Goal: Information Seeking & Learning: Learn about a topic

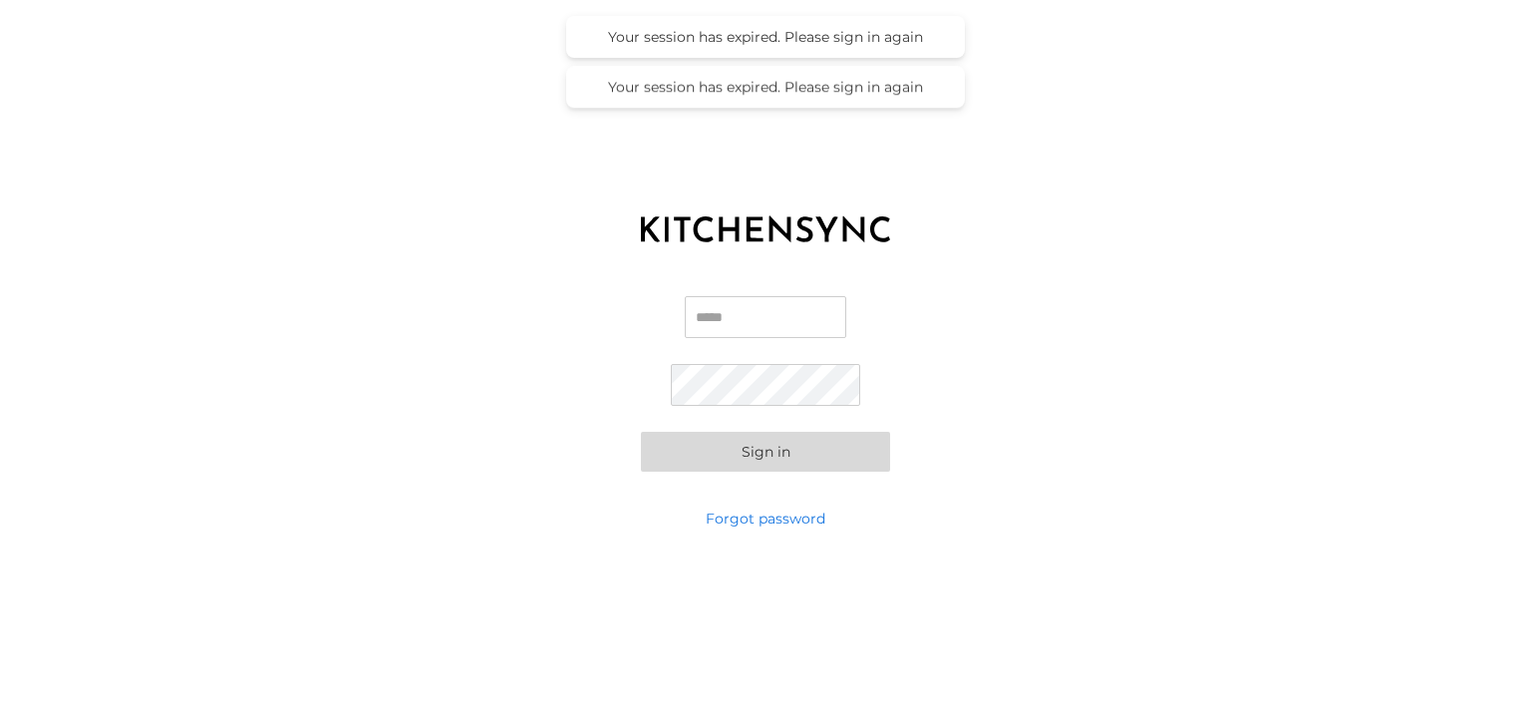
type input "**********"
click at [762, 460] on button "Sign in" at bounding box center [765, 452] width 249 height 40
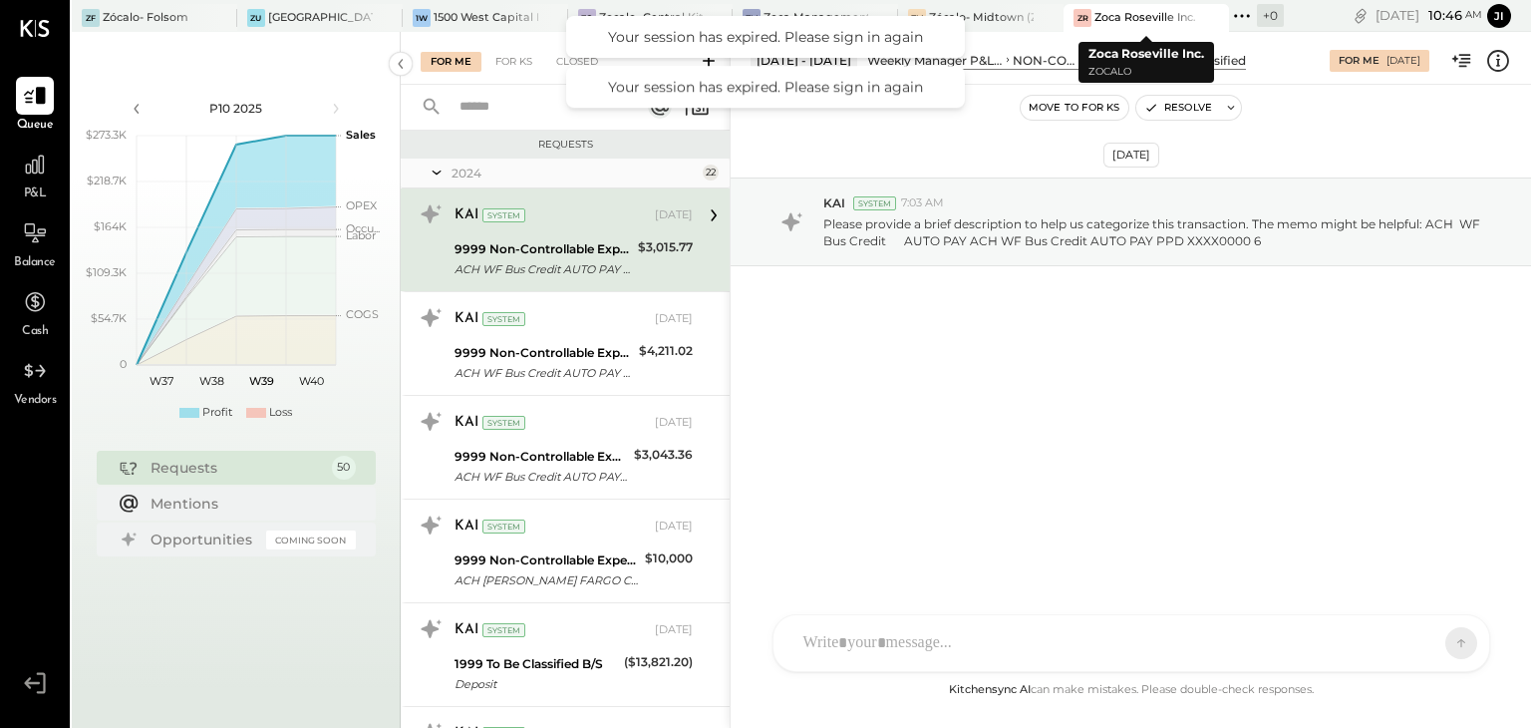
click at [1147, 14] on div "Zoca Roseville Inc." at bounding box center [1146, 18] width 102 height 16
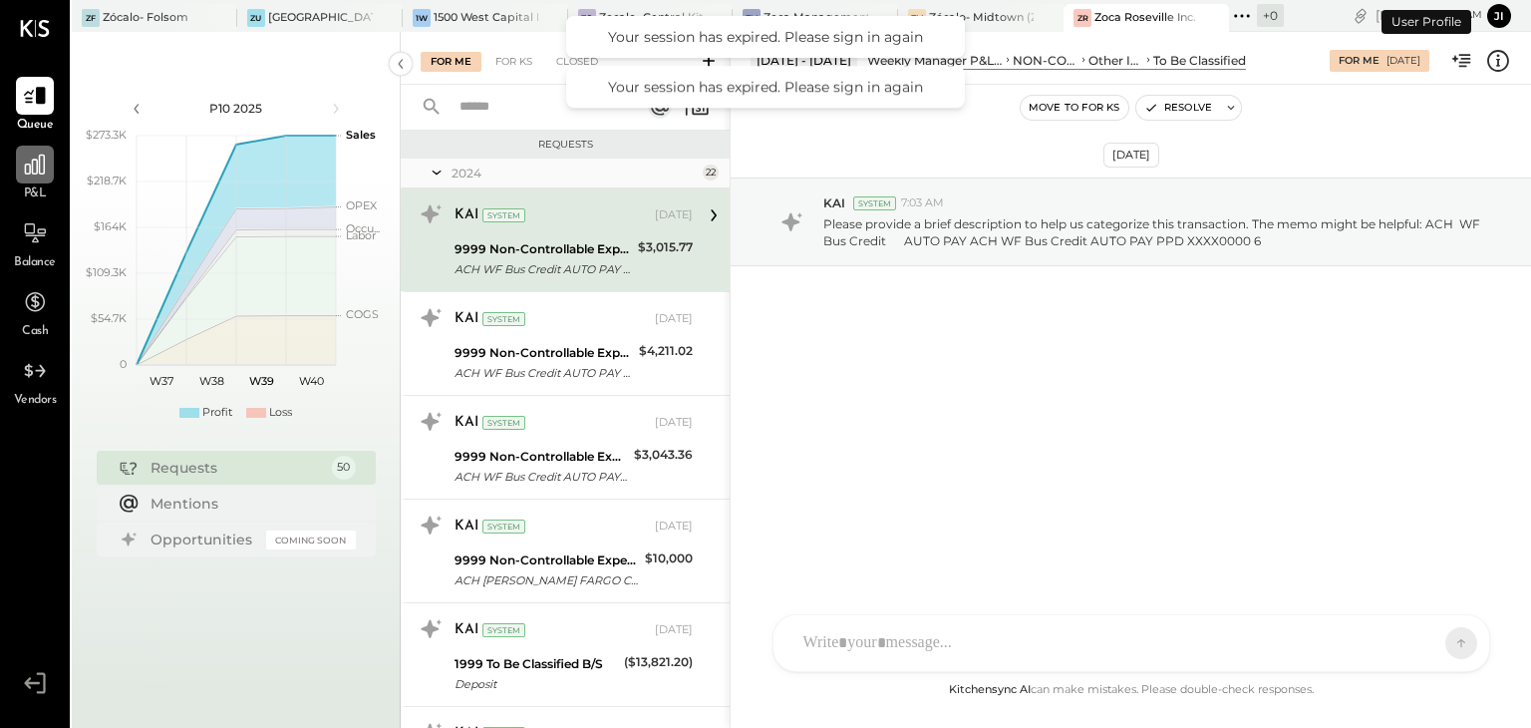
click at [39, 172] on icon at bounding box center [35, 165] width 20 height 20
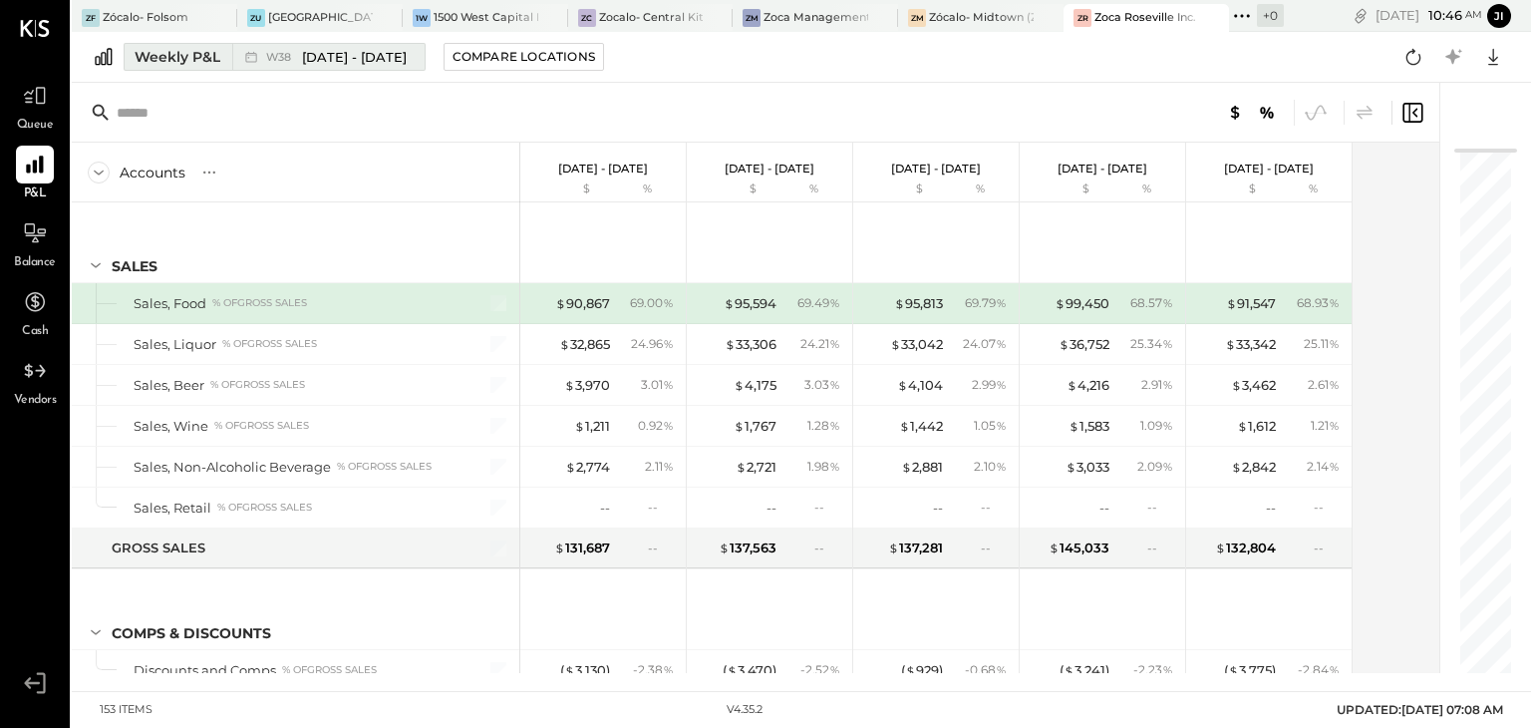
click at [198, 61] on div "Weekly P&L" at bounding box center [178, 57] width 86 height 20
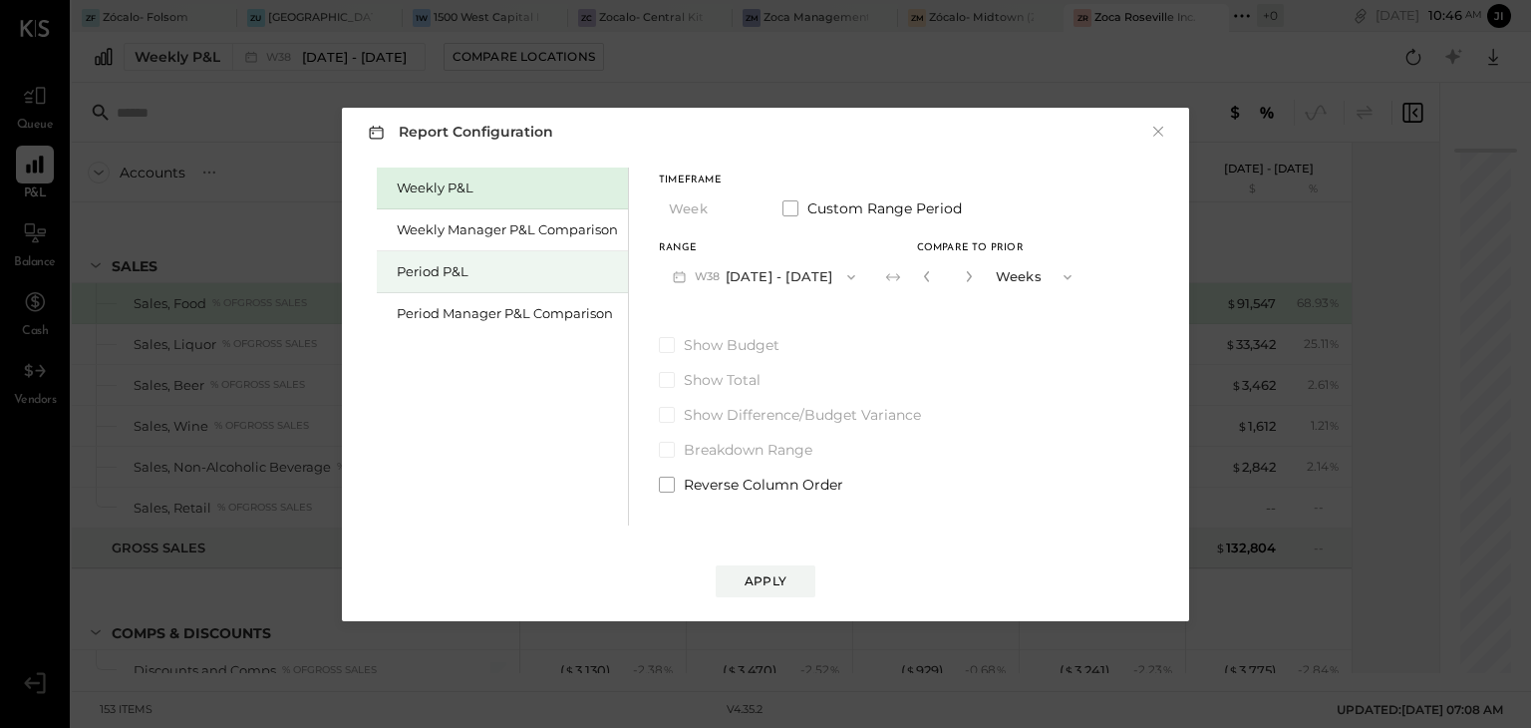
click at [440, 271] on div "Period P&L" at bounding box center [507, 271] width 221 height 19
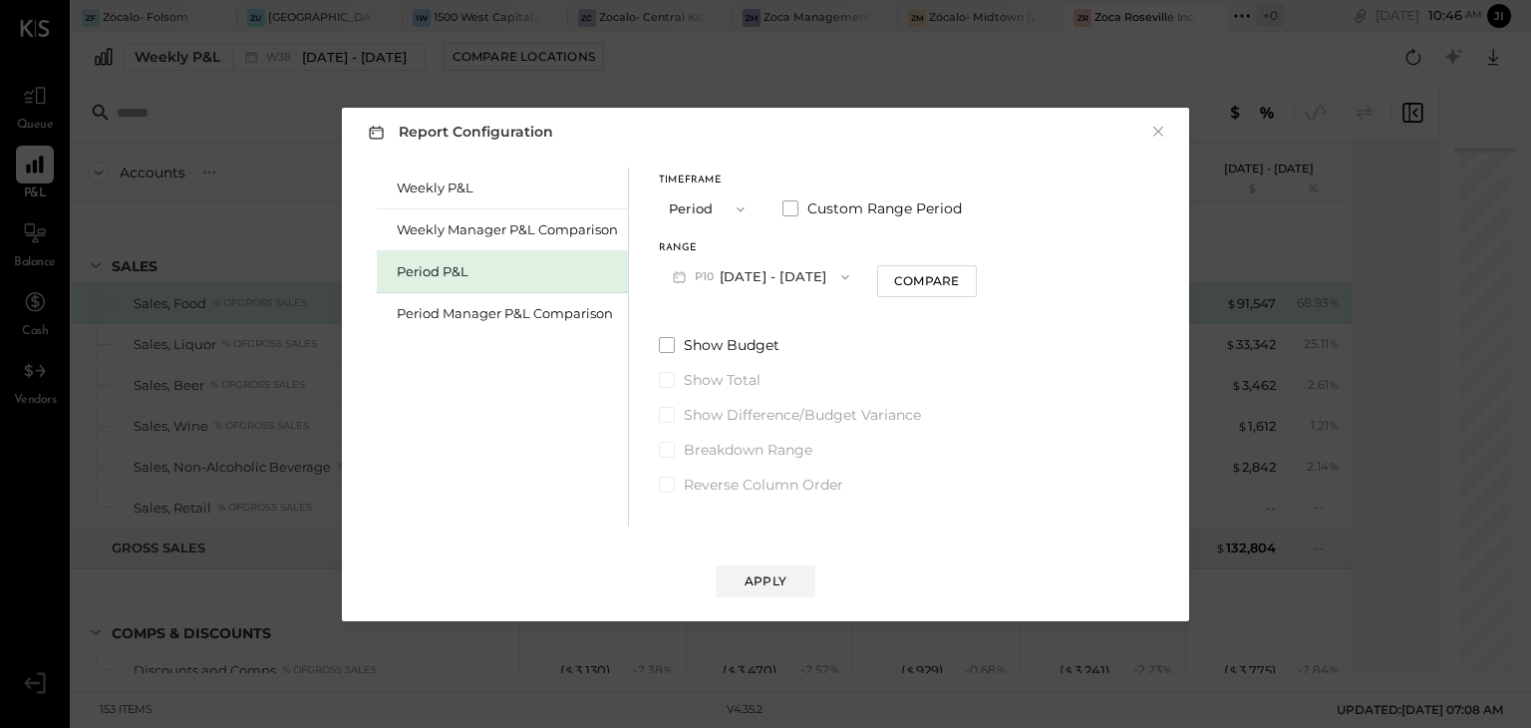
click at [730, 206] on span "button" at bounding box center [736, 209] width 26 height 16
click at [694, 309] on span "Year" at bounding box center [688, 315] width 27 height 13
click at [834, 276] on button "2025 [DATE] - [DATE]" at bounding box center [764, 276] width 210 height 37
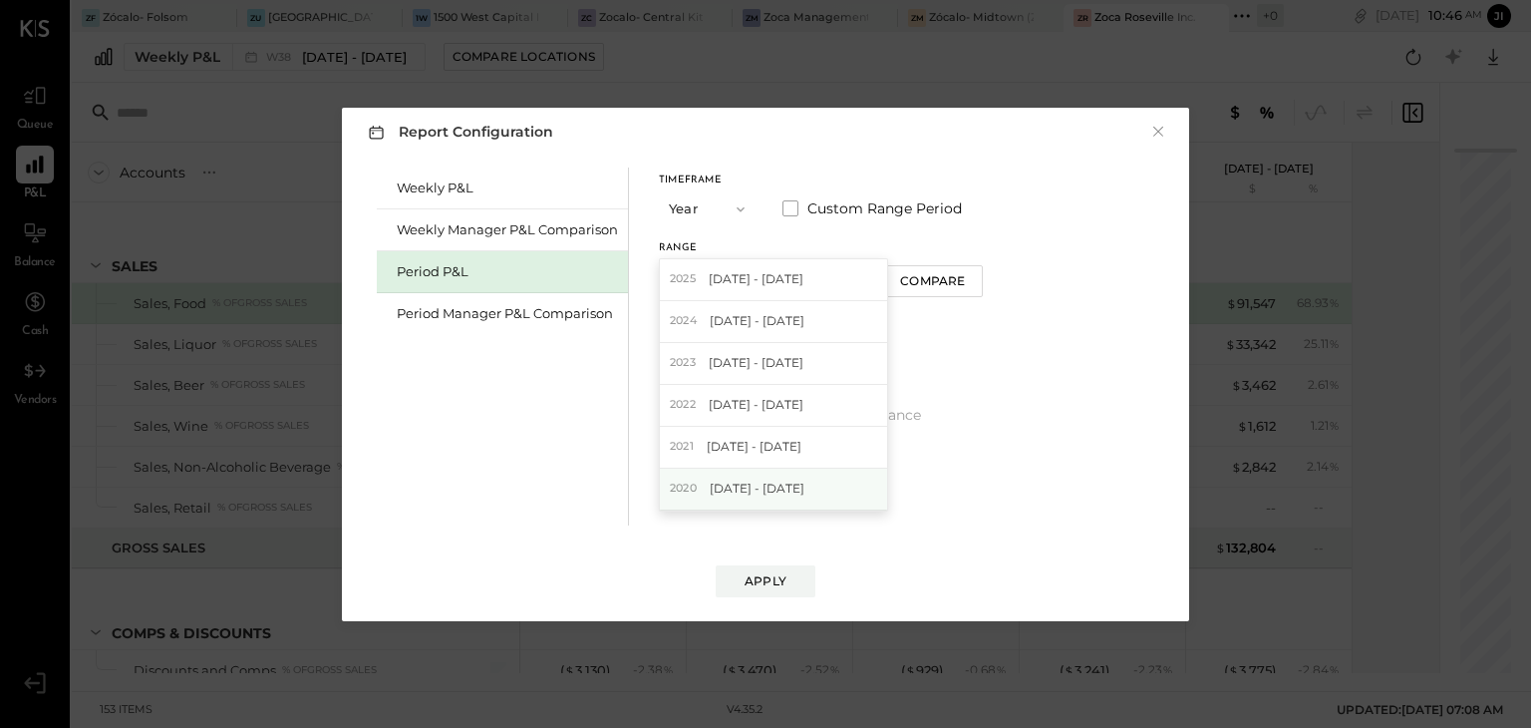
click at [774, 483] on span "[DATE] - [DATE]" at bounding box center [757, 487] width 95 height 17
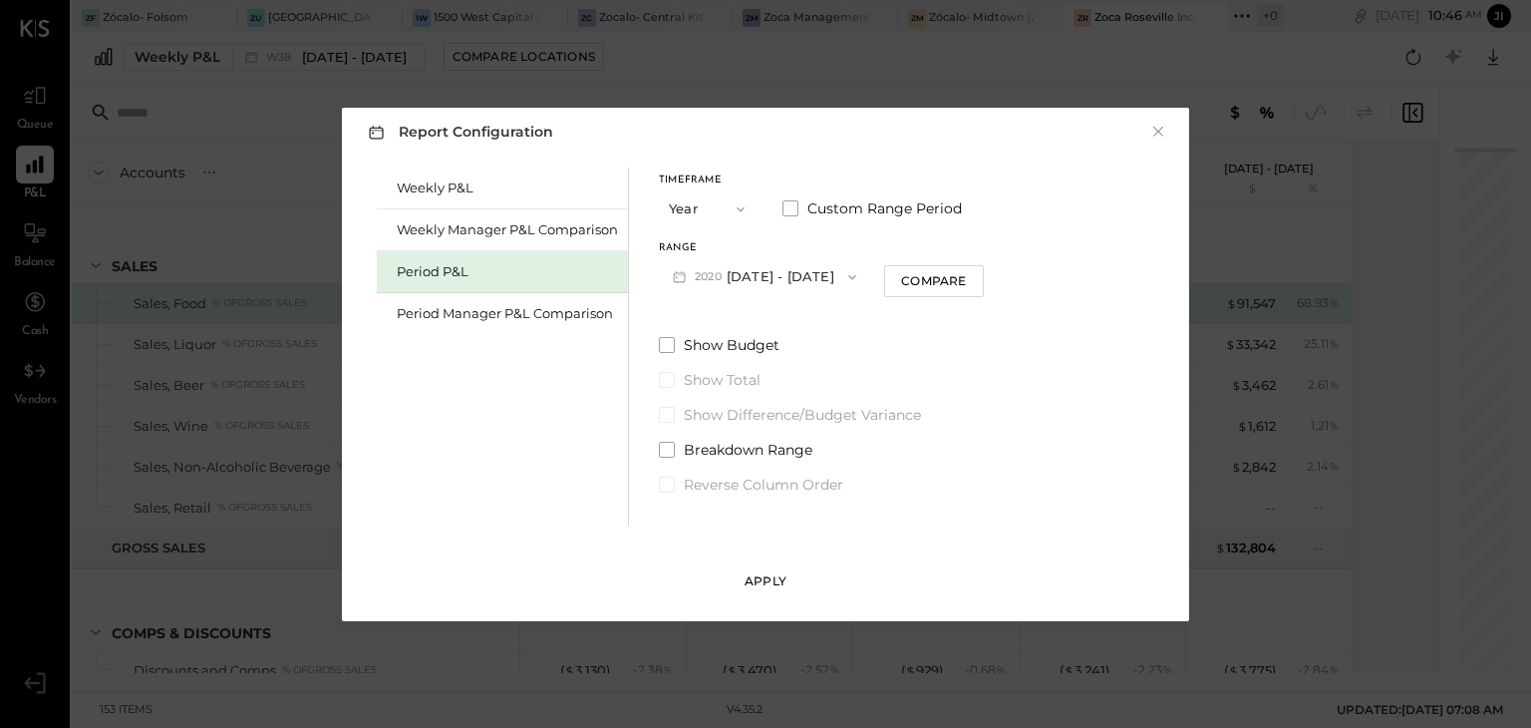
click at [746, 586] on div "Apply" at bounding box center [766, 580] width 42 height 17
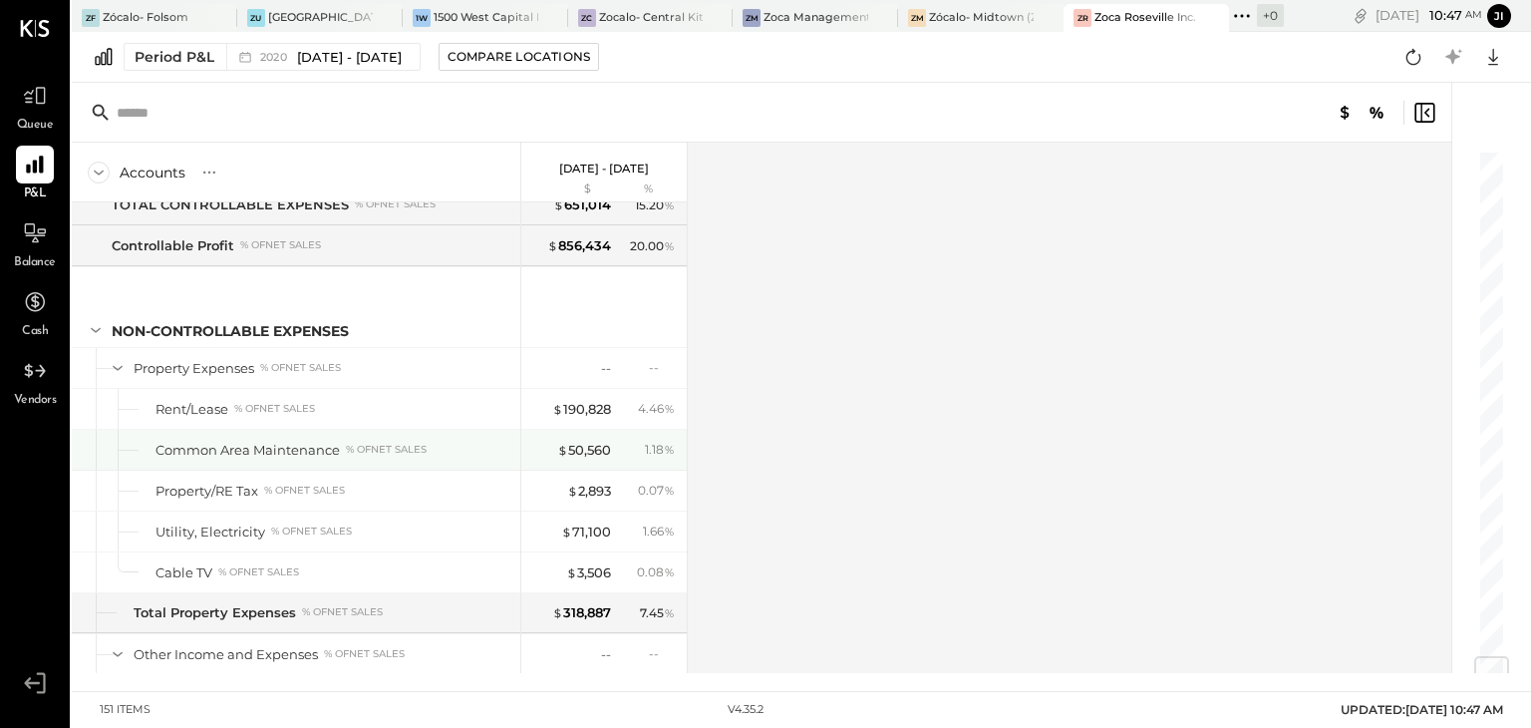
scroll to position [4261, 0]
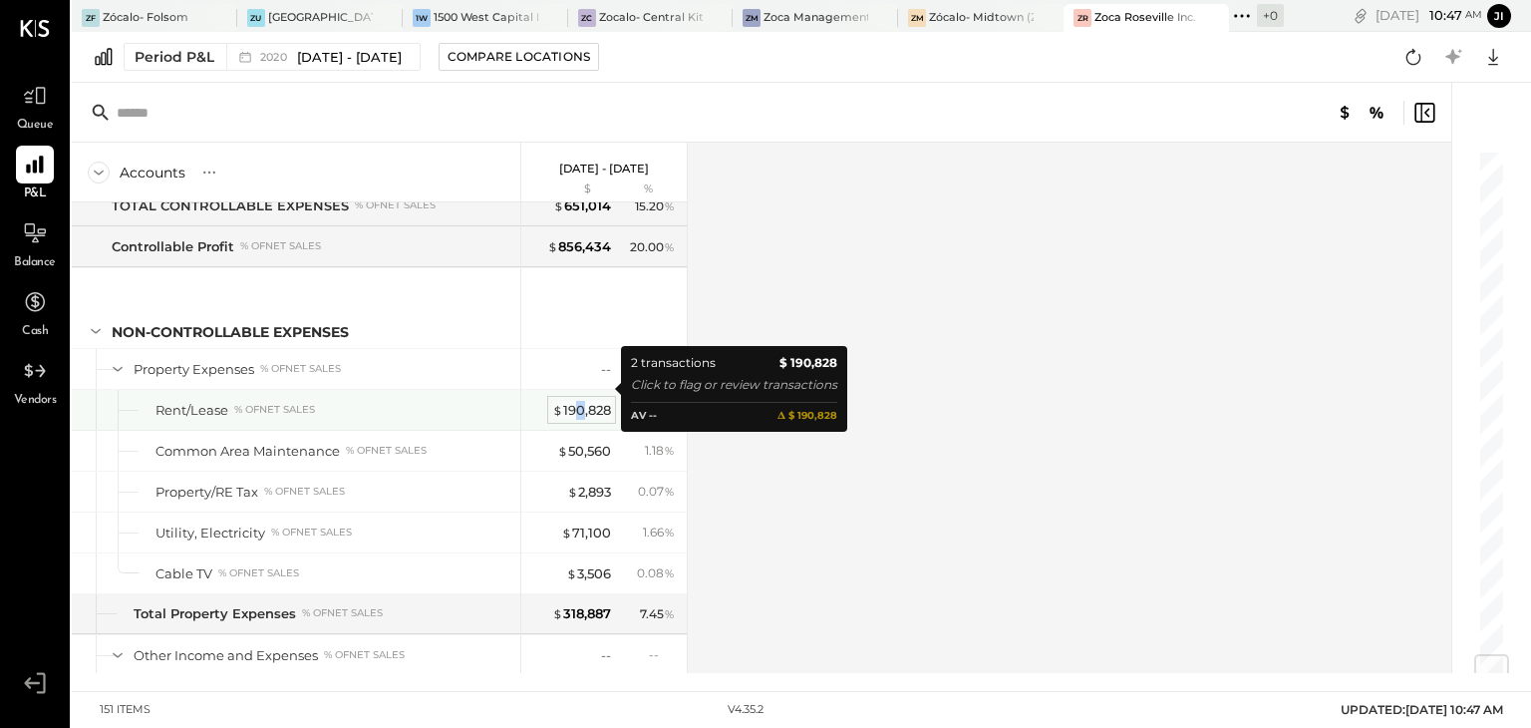
drag, startPoint x: 595, startPoint y: 388, endPoint x: 579, endPoint y: 392, distance: 16.4
click at [579, 401] on div "$ 190,828" at bounding box center [581, 410] width 59 height 19
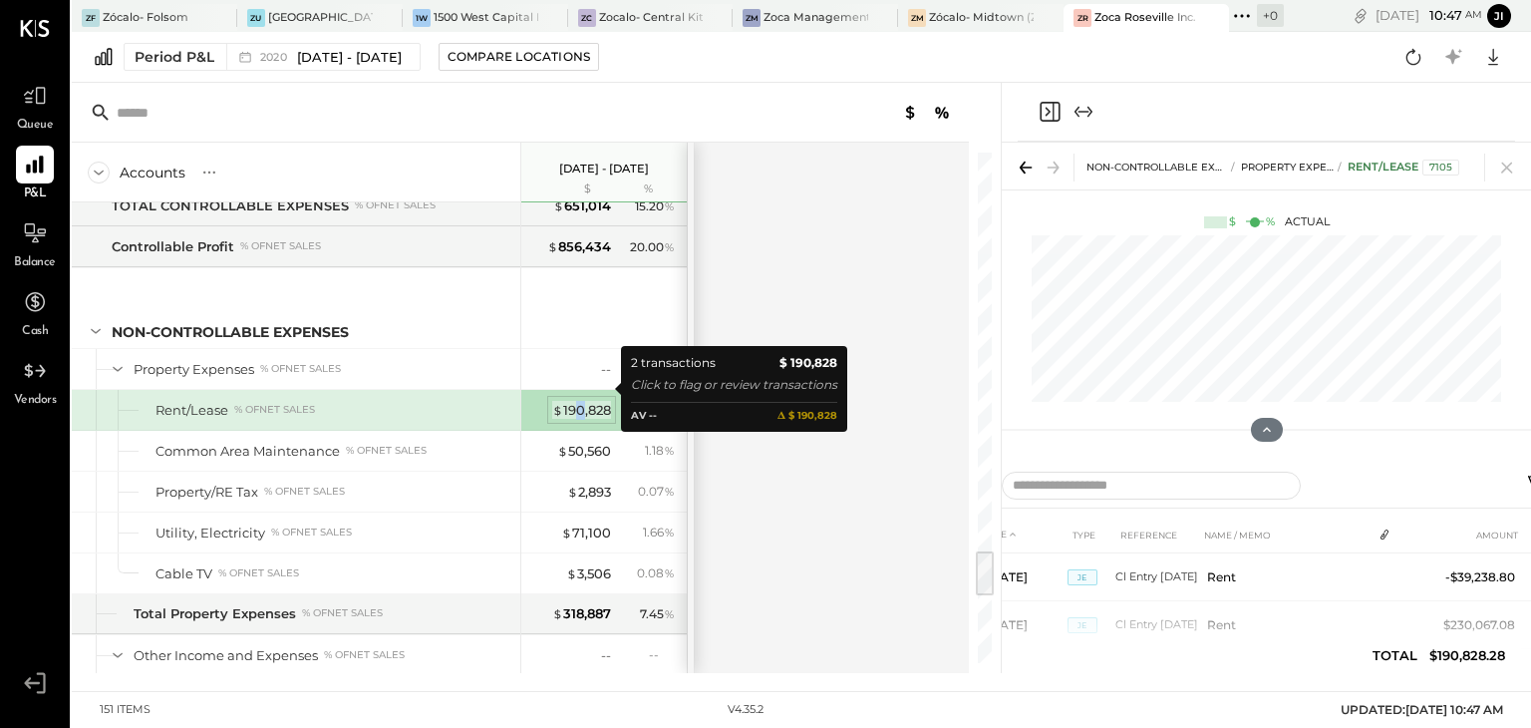
click at [579, 401] on div "$ 190,828" at bounding box center [581, 410] width 59 height 19
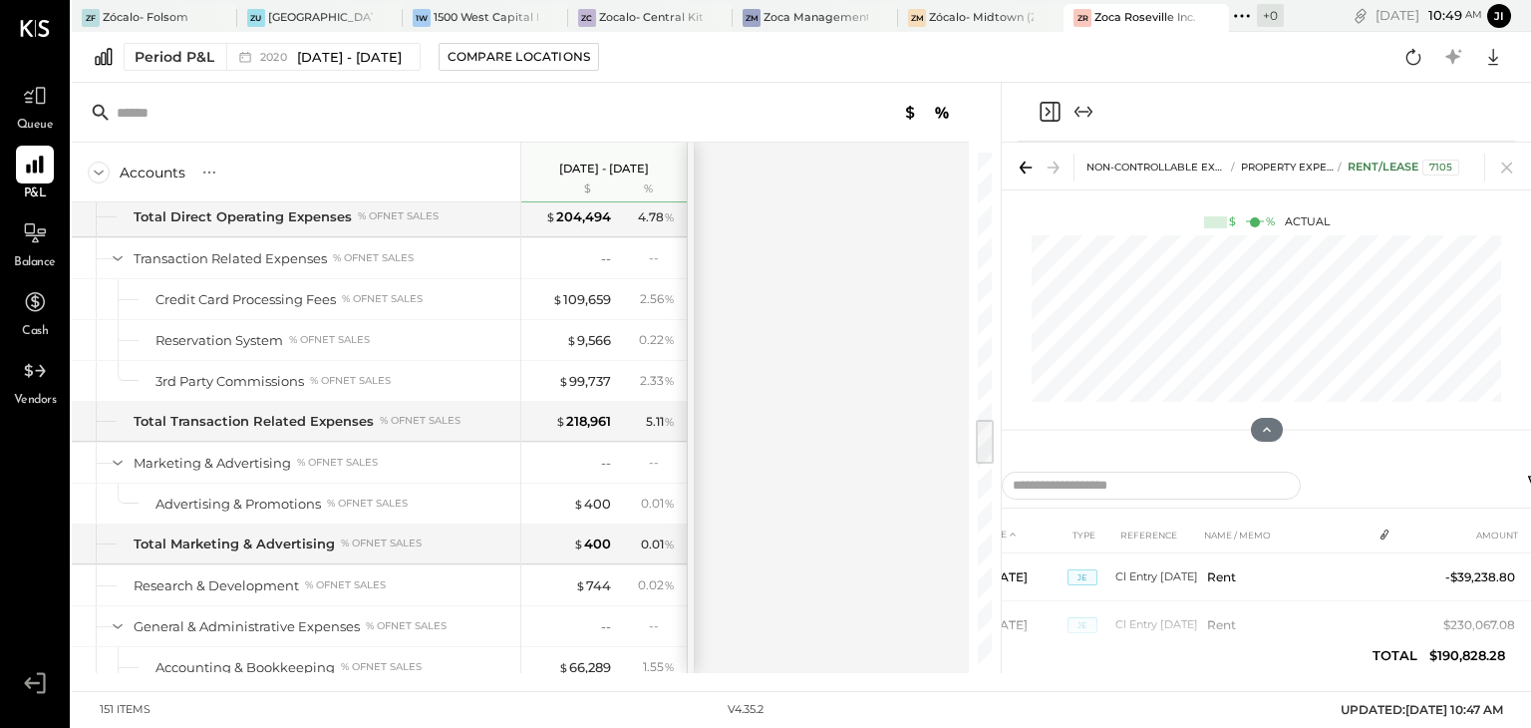
scroll to position [2781, 0]
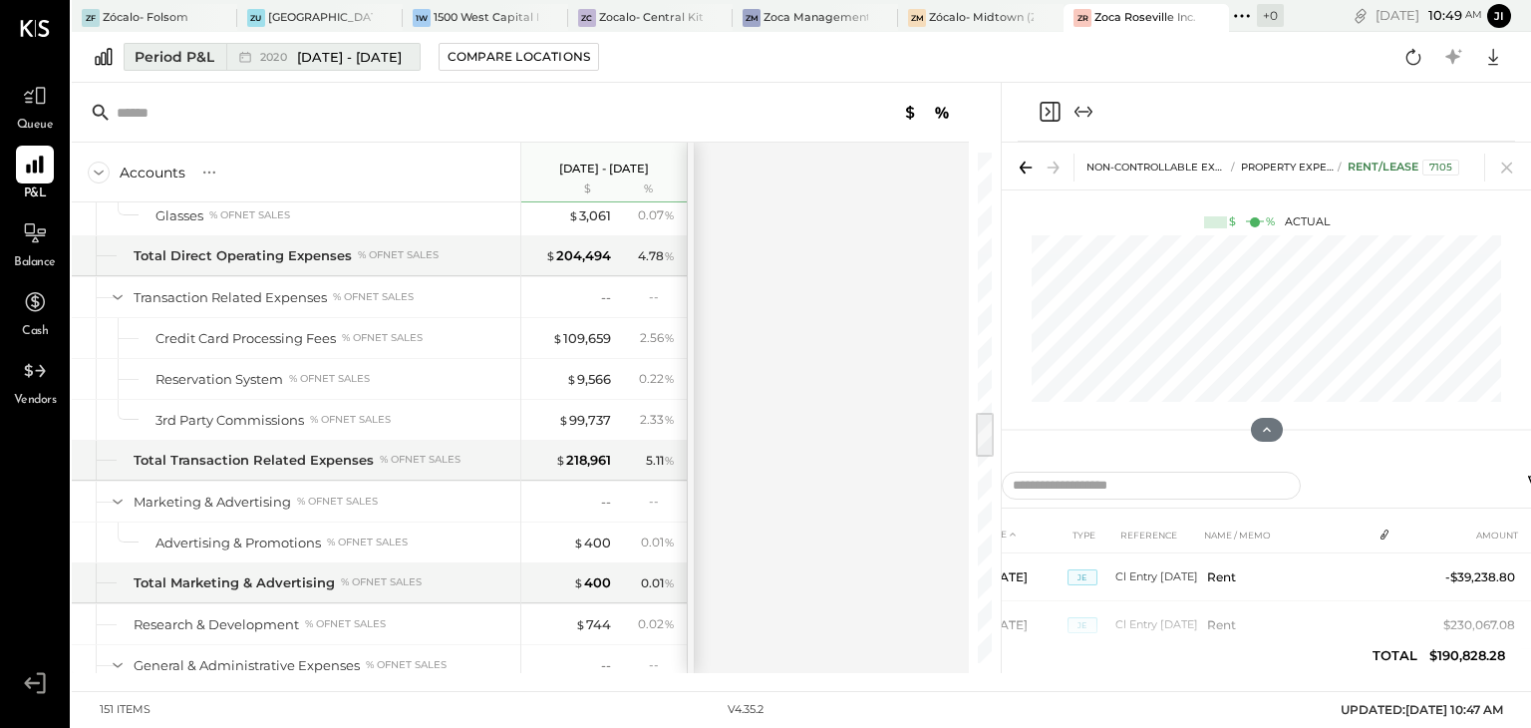
click at [191, 56] on div "Period P&L" at bounding box center [175, 57] width 80 height 20
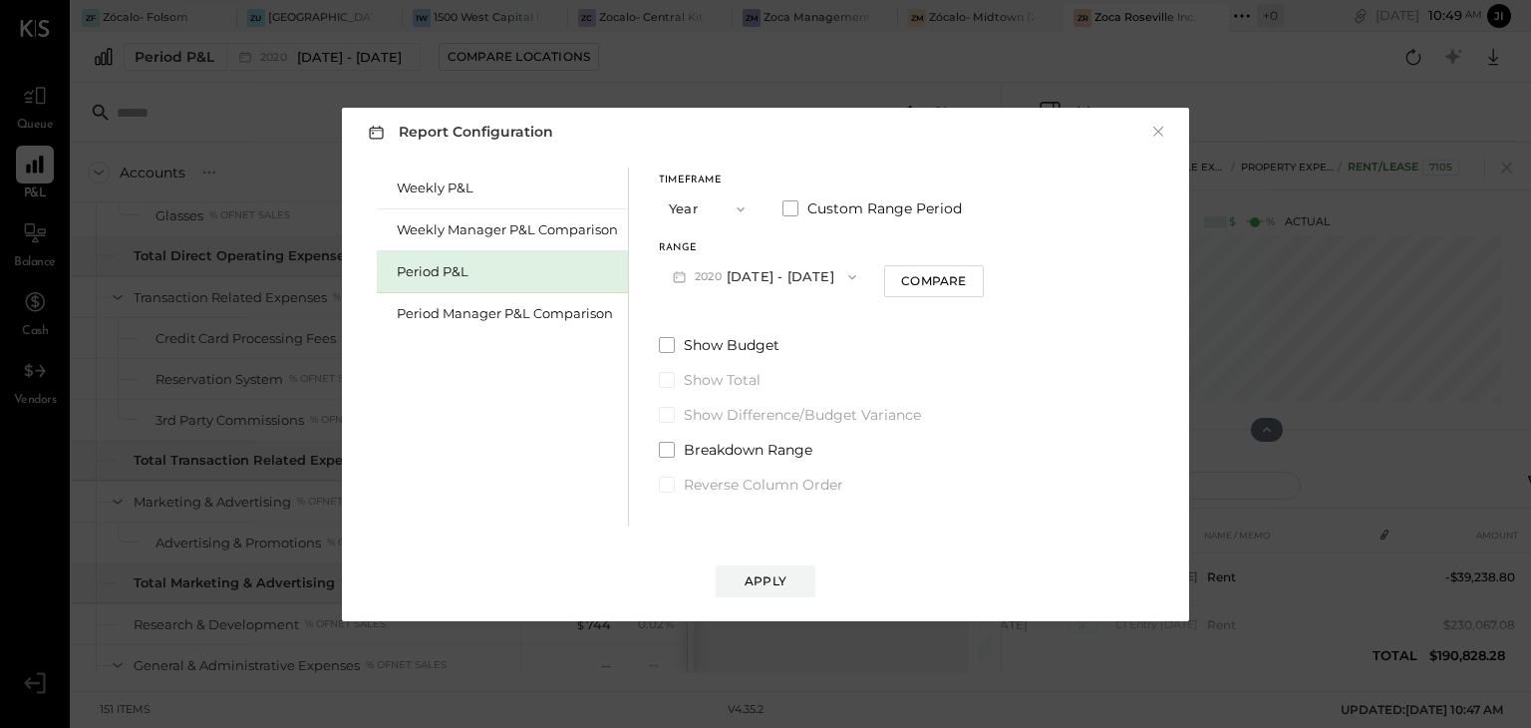
click at [779, 268] on button "2020 [DATE] - [DATE]" at bounding box center [764, 276] width 211 height 37
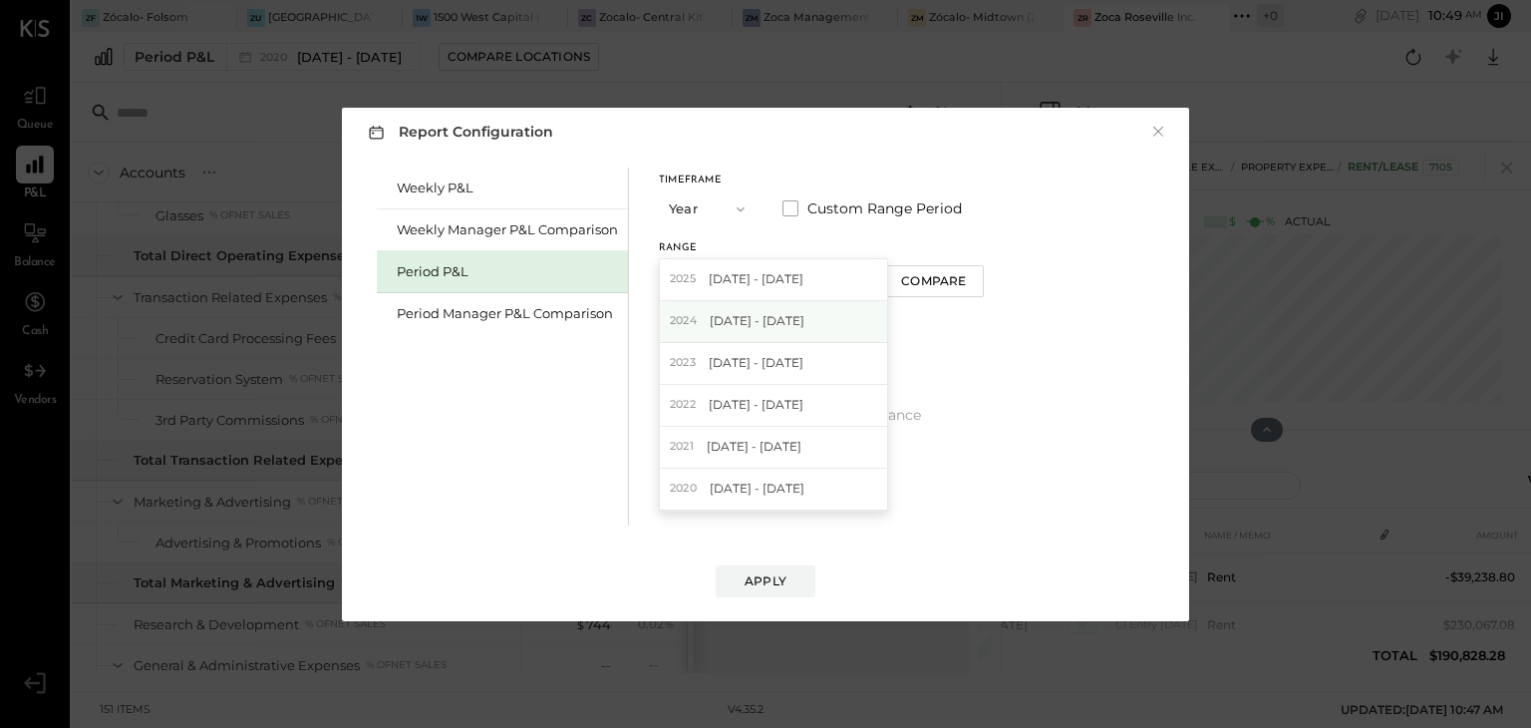
click at [762, 315] on span "[DATE] - [DATE]" at bounding box center [757, 320] width 95 height 17
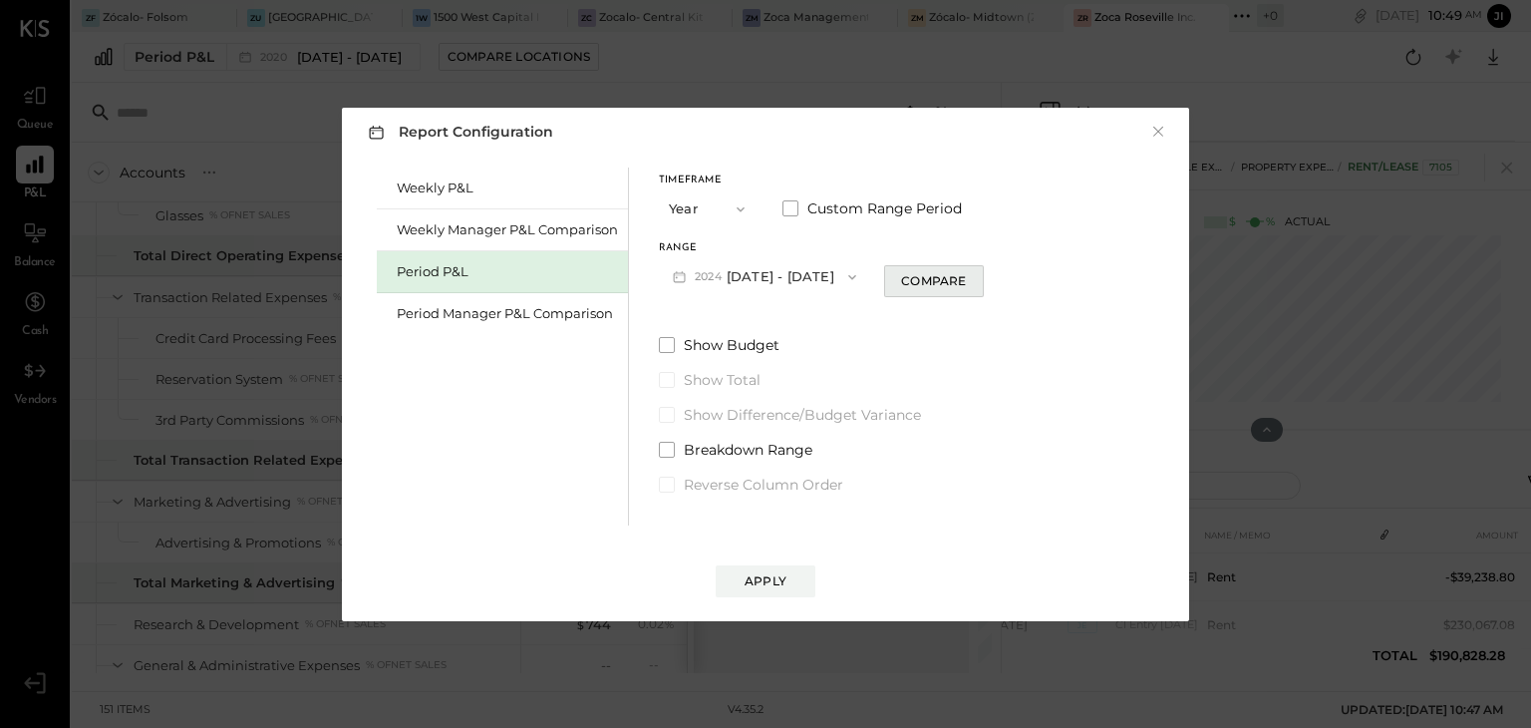
click at [912, 278] on button "Compare" at bounding box center [934, 281] width 100 height 32
click at [976, 281] on icon "button" at bounding box center [970, 276] width 12 height 12
type input "*"
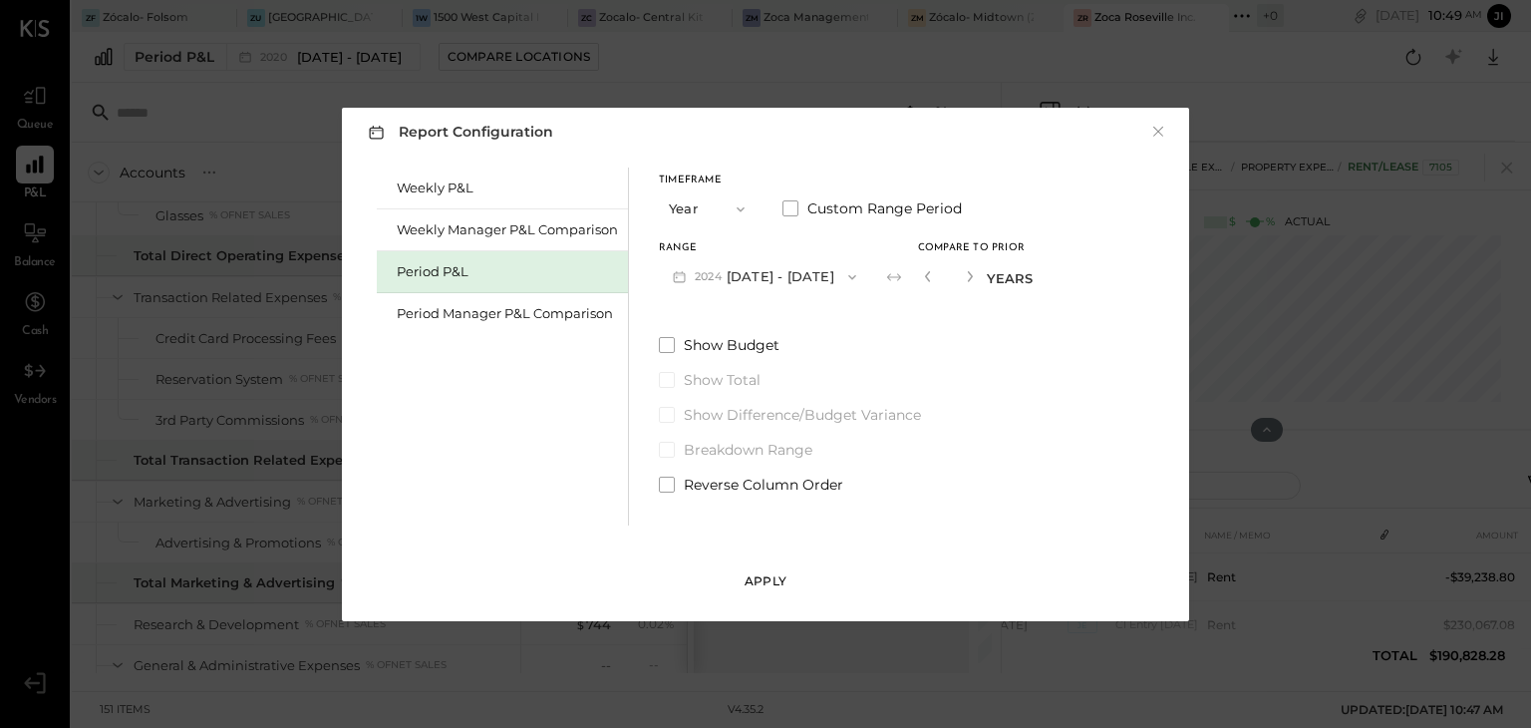
click at [771, 570] on button "Apply" at bounding box center [766, 581] width 100 height 32
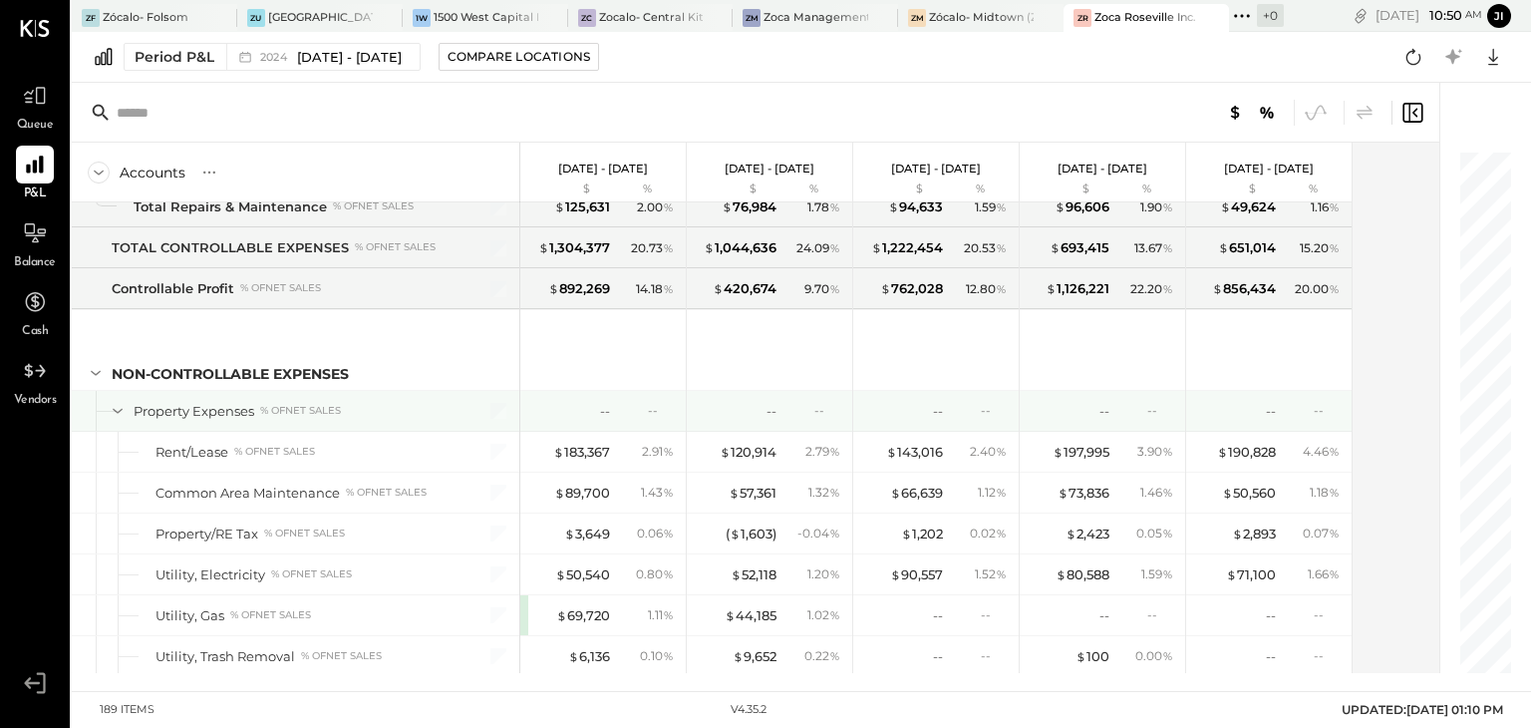
scroll to position [5493, 0]
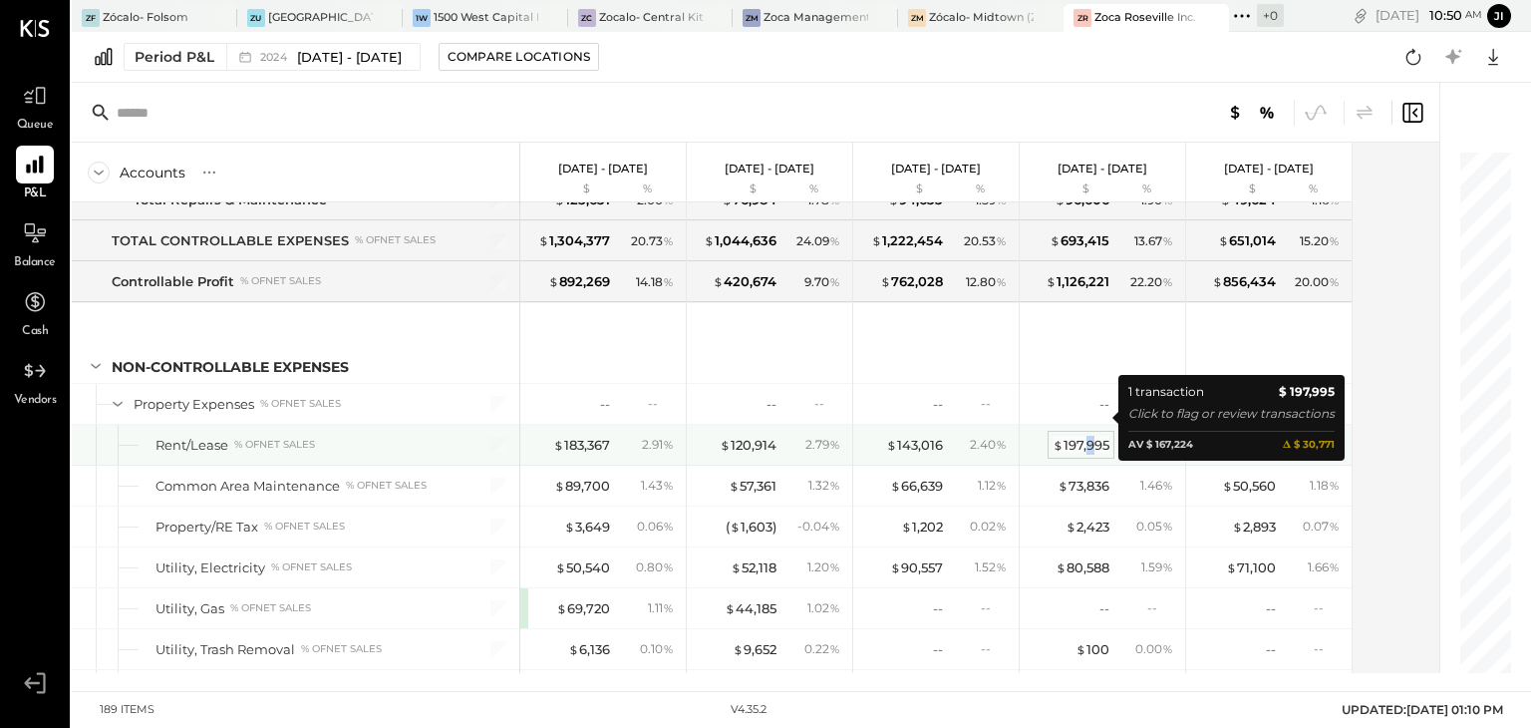
click at [1091, 436] on div "$ 197,995" at bounding box center [1081, 445] width 57 height 19
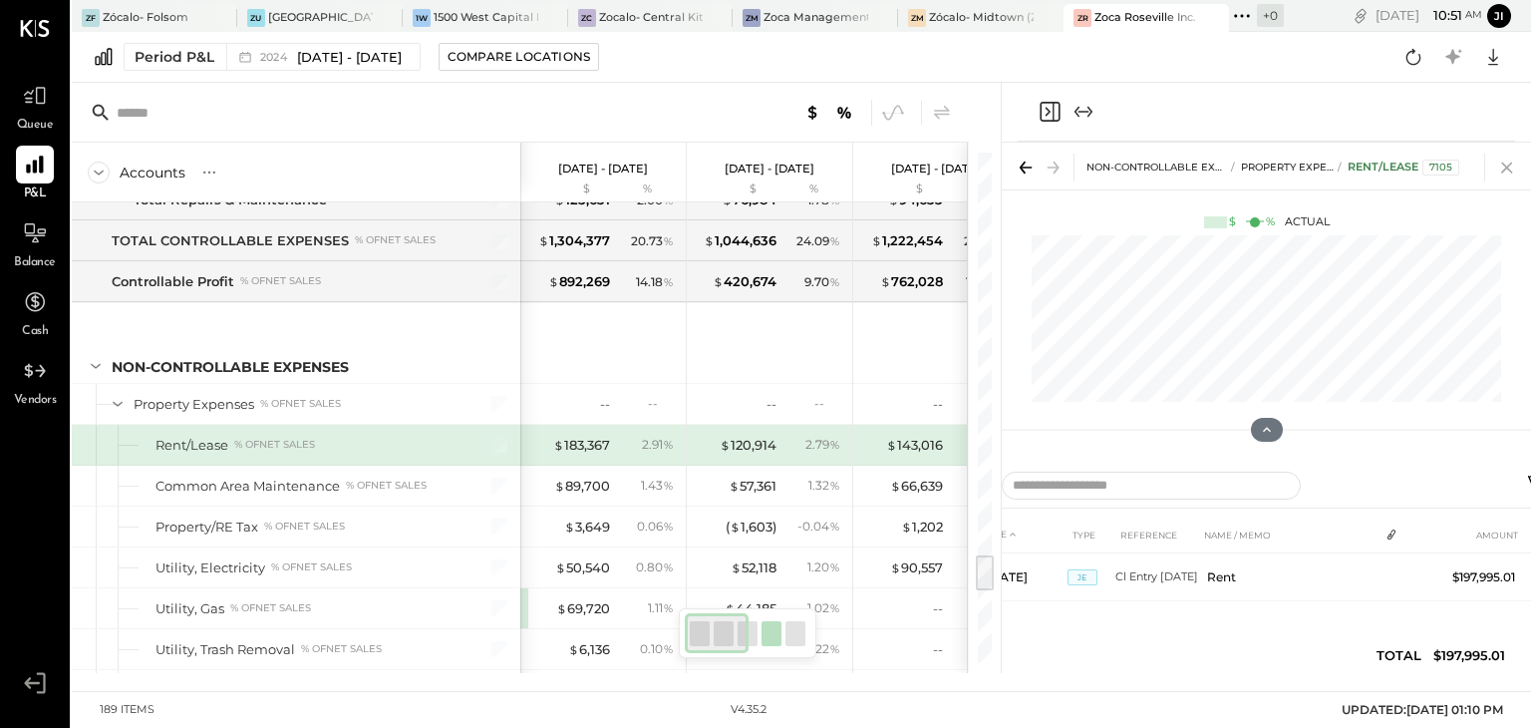
click at [1518, 164] on icon at bounding box center [1507, 168] width 28 height 28
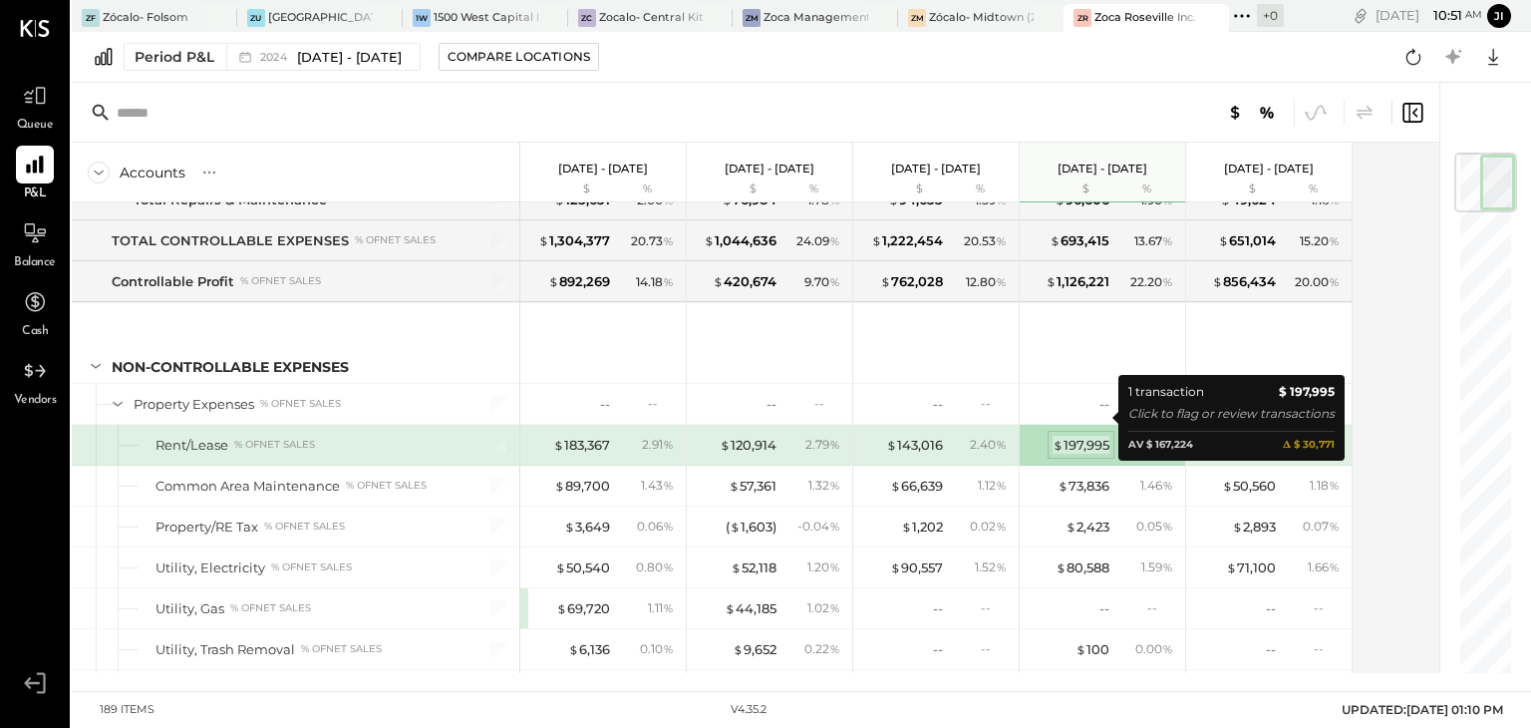
click at [1085, 436] on div "$ 197,995" at bounding box center [1081, 445] width 57 height 19
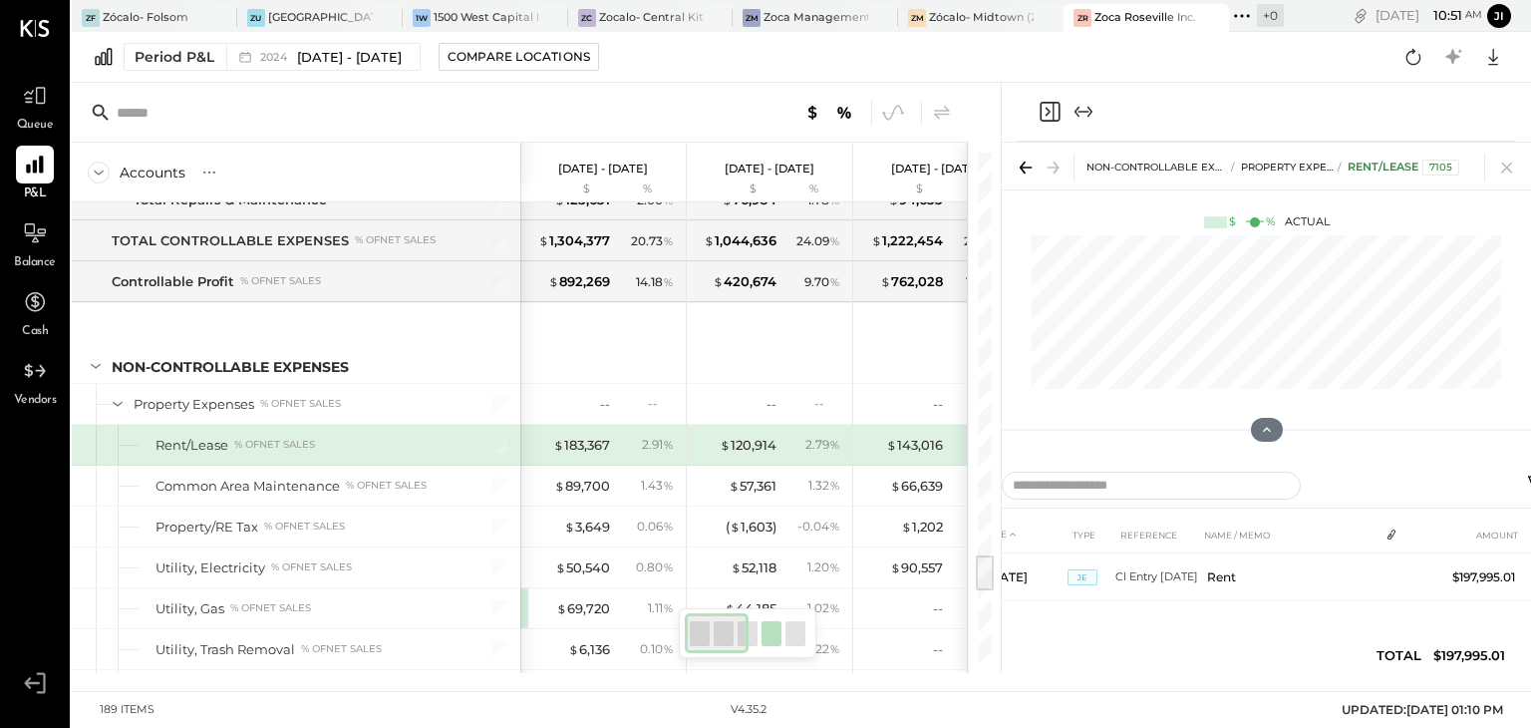
click at [1085, 413] on div "Accounts S % GL [DATE] - [DATE] $ % [DATE] - [DATE] $ % [DATE] - [DATE] $ % [DA…" at bounding box center [801, 378] width 1459 height 590
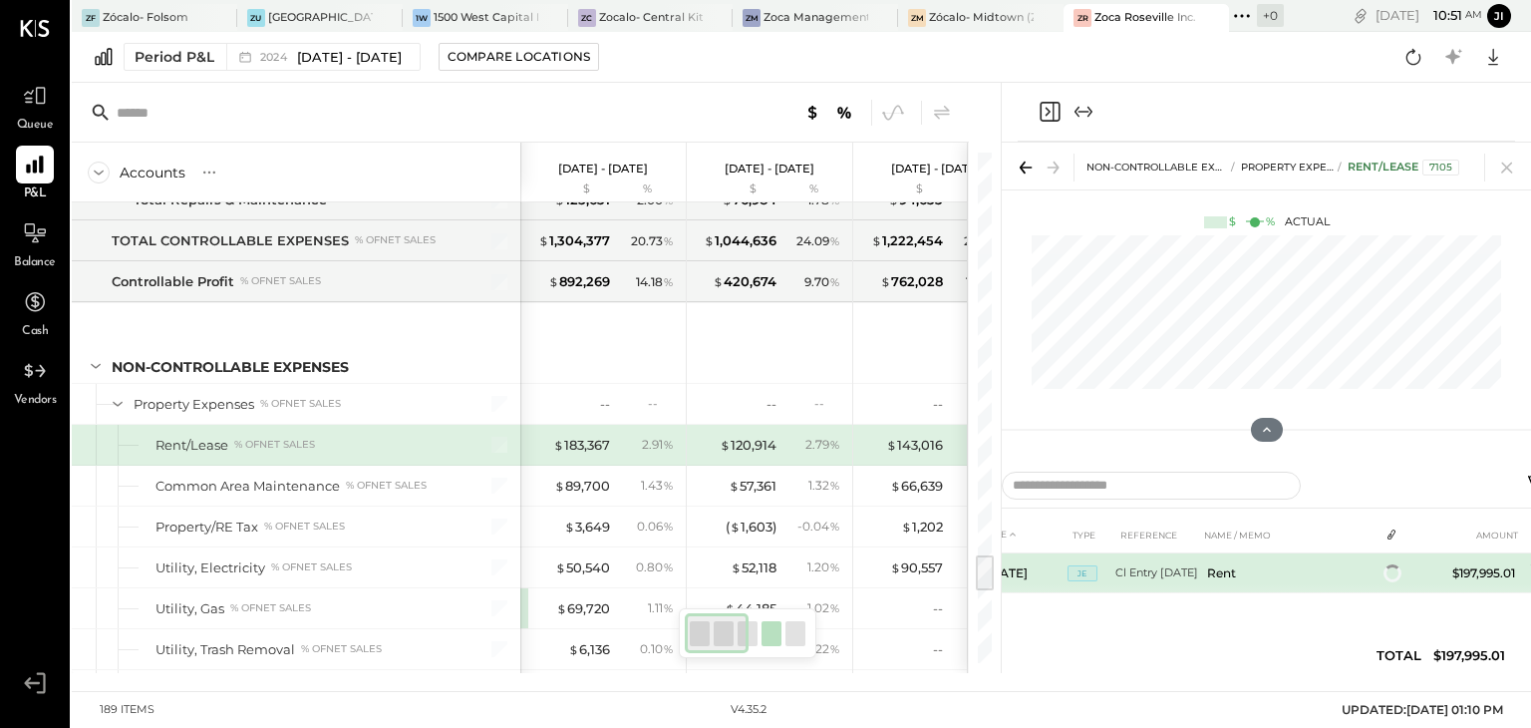
click at [1495, 575] on td "$197,995.01" at bounding box center [1483, 573] width 79 height 40
copy td "197,995.01"
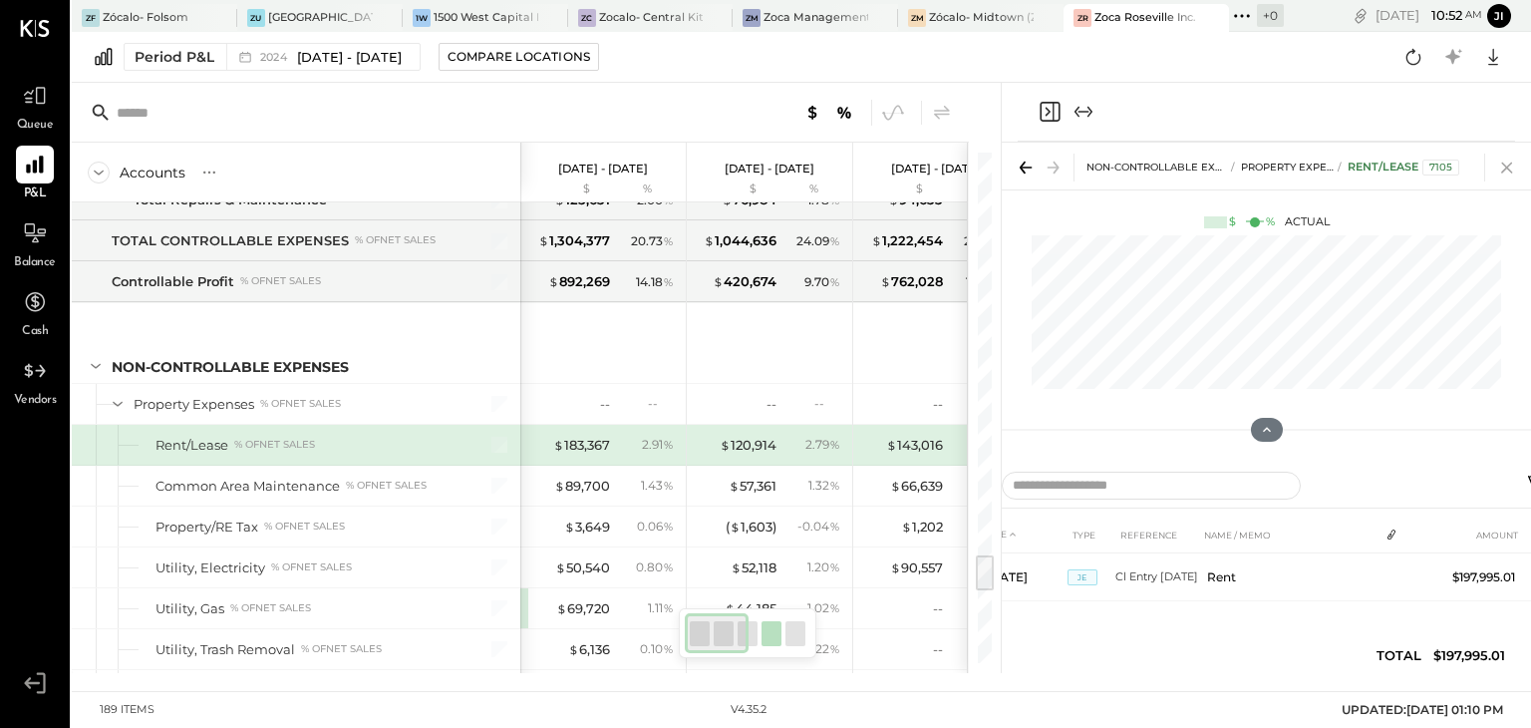
click at [1510, 165] on icon at bounding box center [1507, 168] width 28 height 28
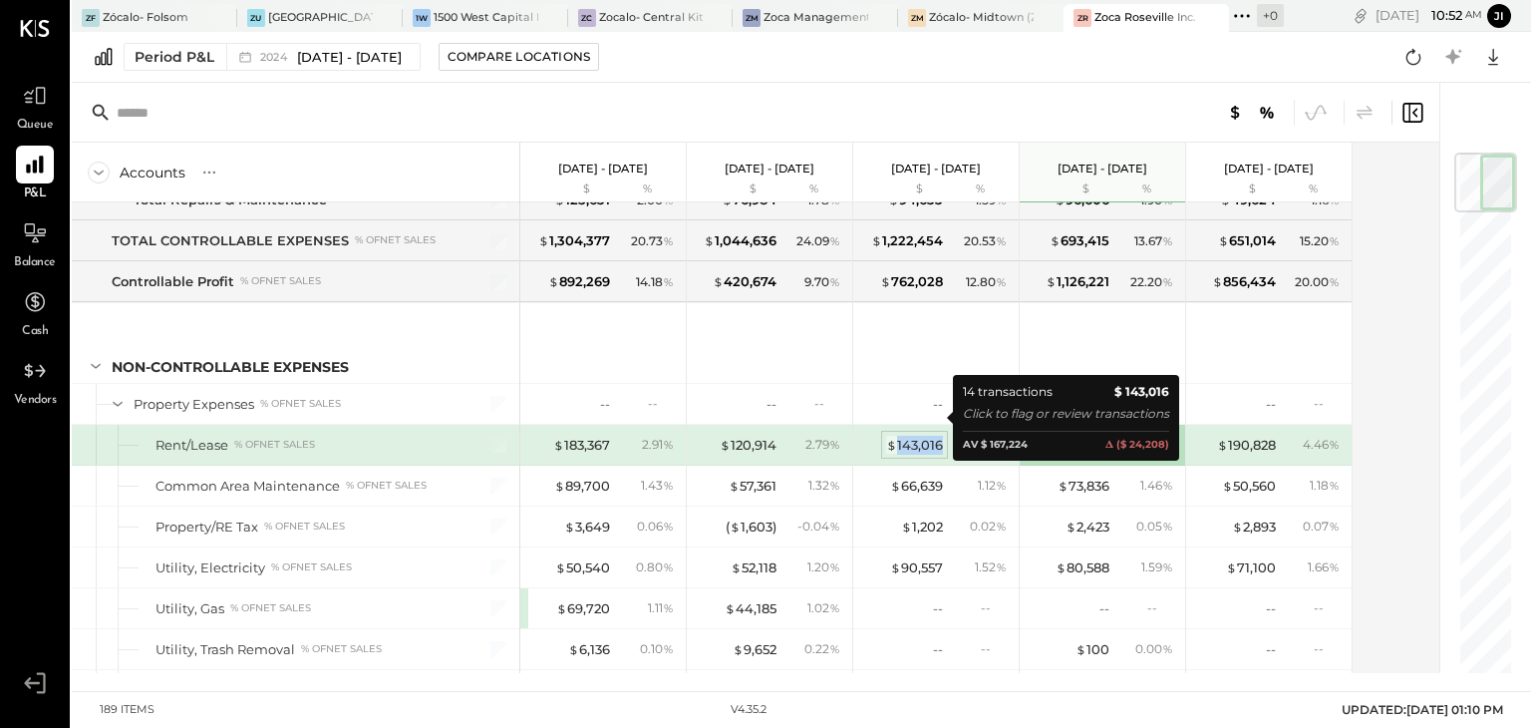
drag, startPoint x: 941, startPoint y: 418, endPoint x: 896, endPoint y: 422, distance: 45.0
click at [896, 436] on div "$ 143,016" at bounding box center [914, 445] width 57 height 19
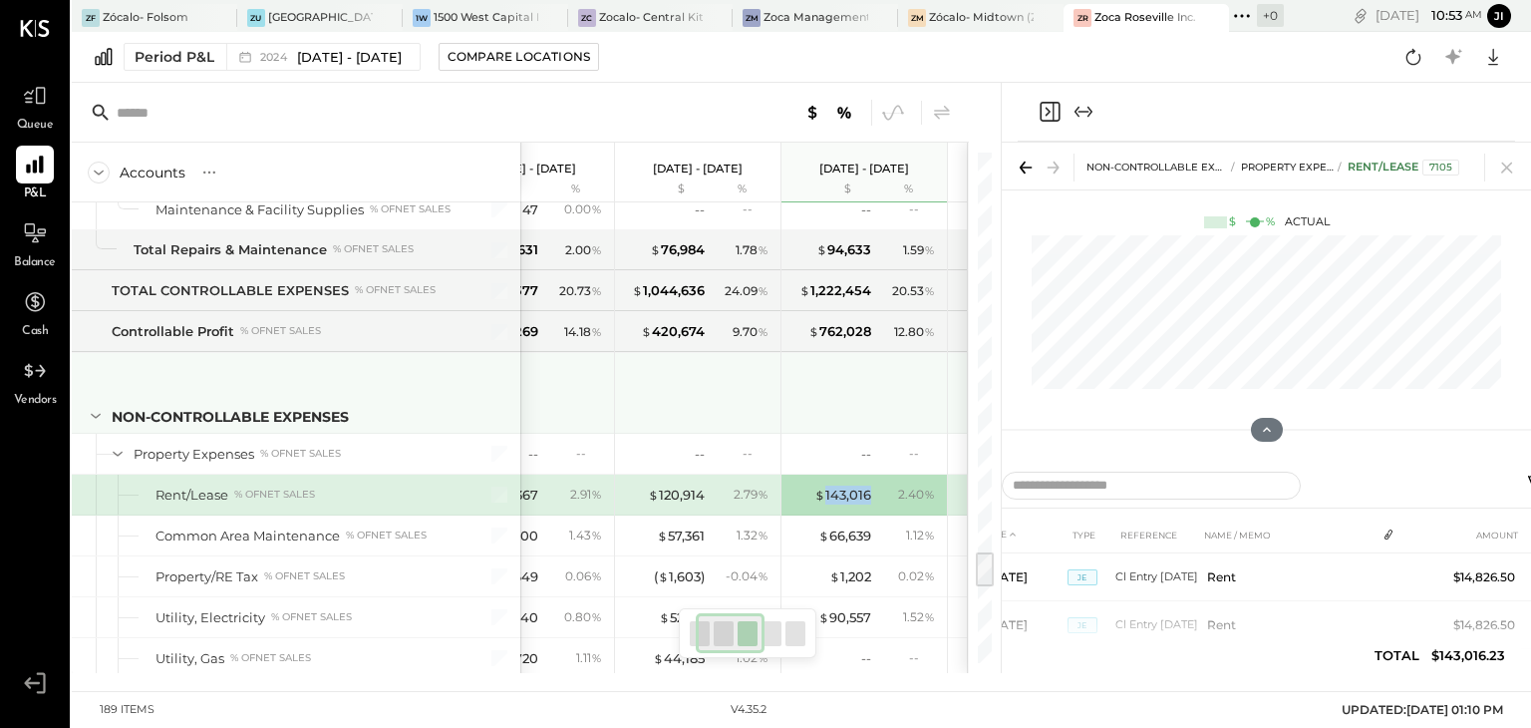
scroll to position [0, 73]
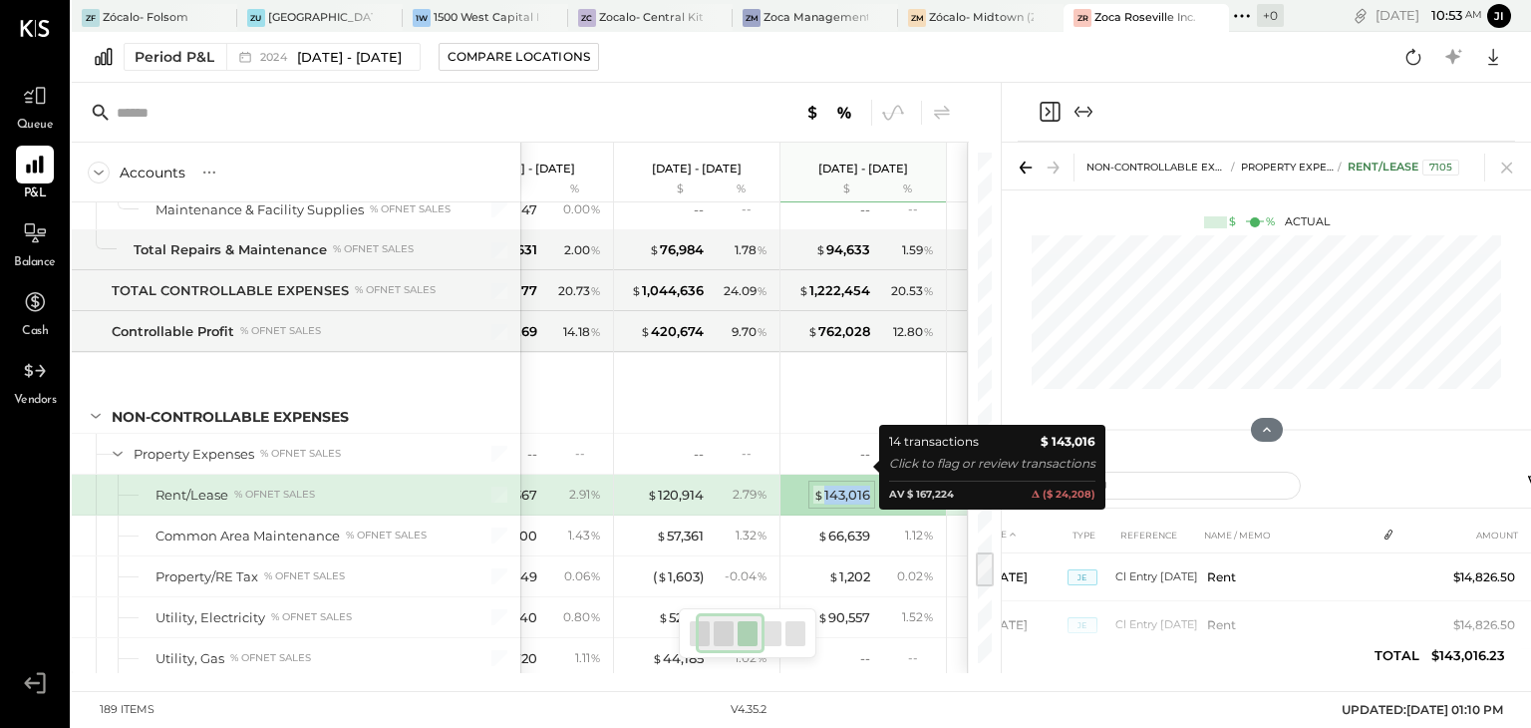
click at [843, 485] on div "$ 143,016" at bounding box center [841, 494] width 57 height 19
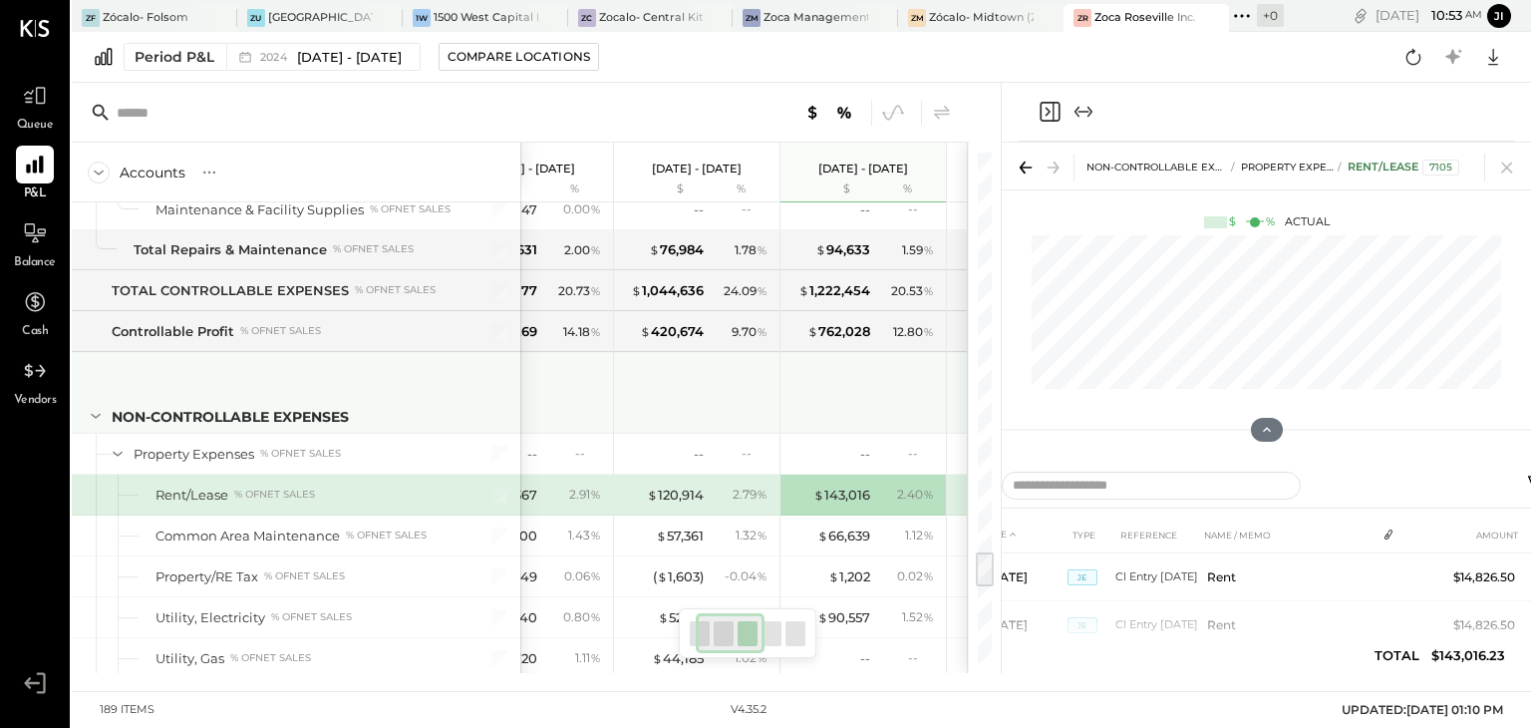
click at [859, 401] on div at bounding box center [863, 393] width 165 height 80
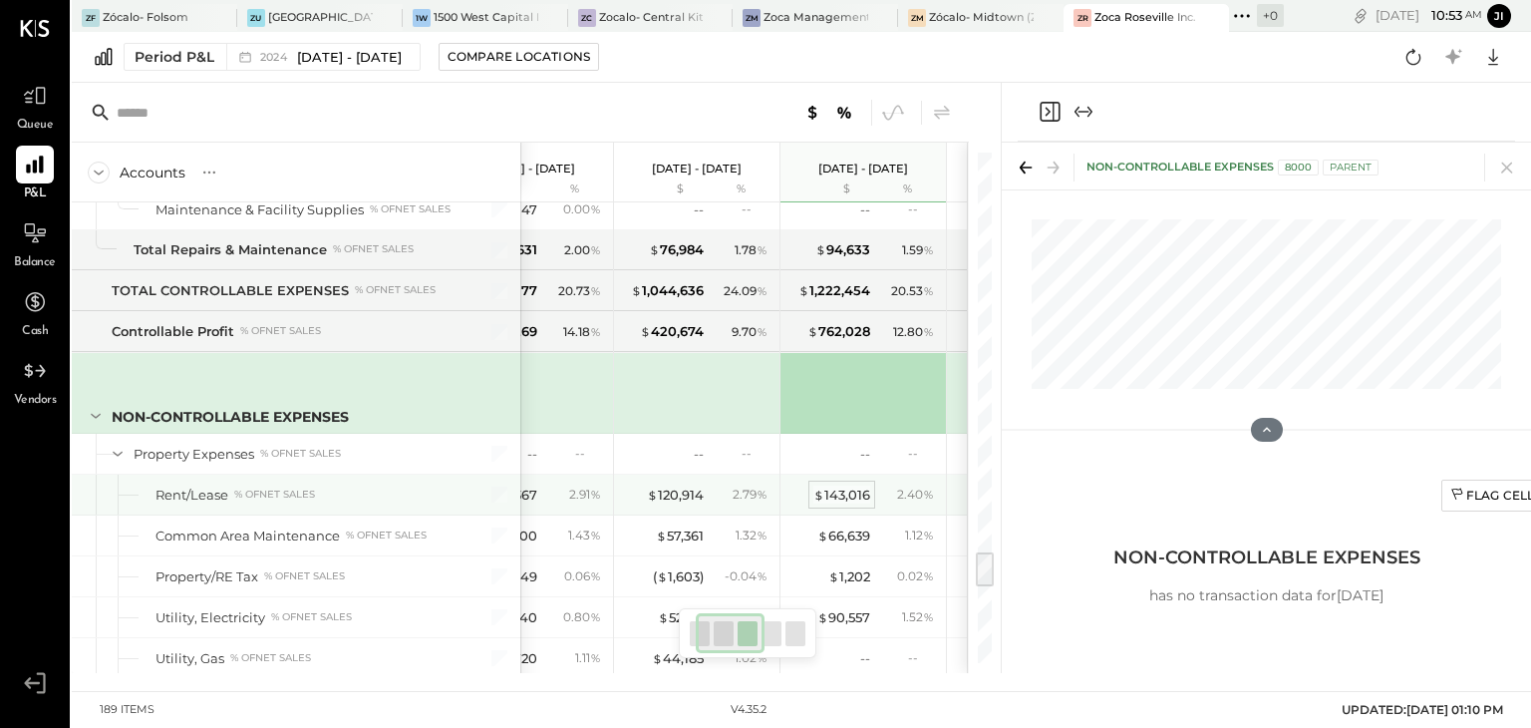
click at [837, 485] on div "$ 143,016" at bounding box center [841, 494] width 57 height 19
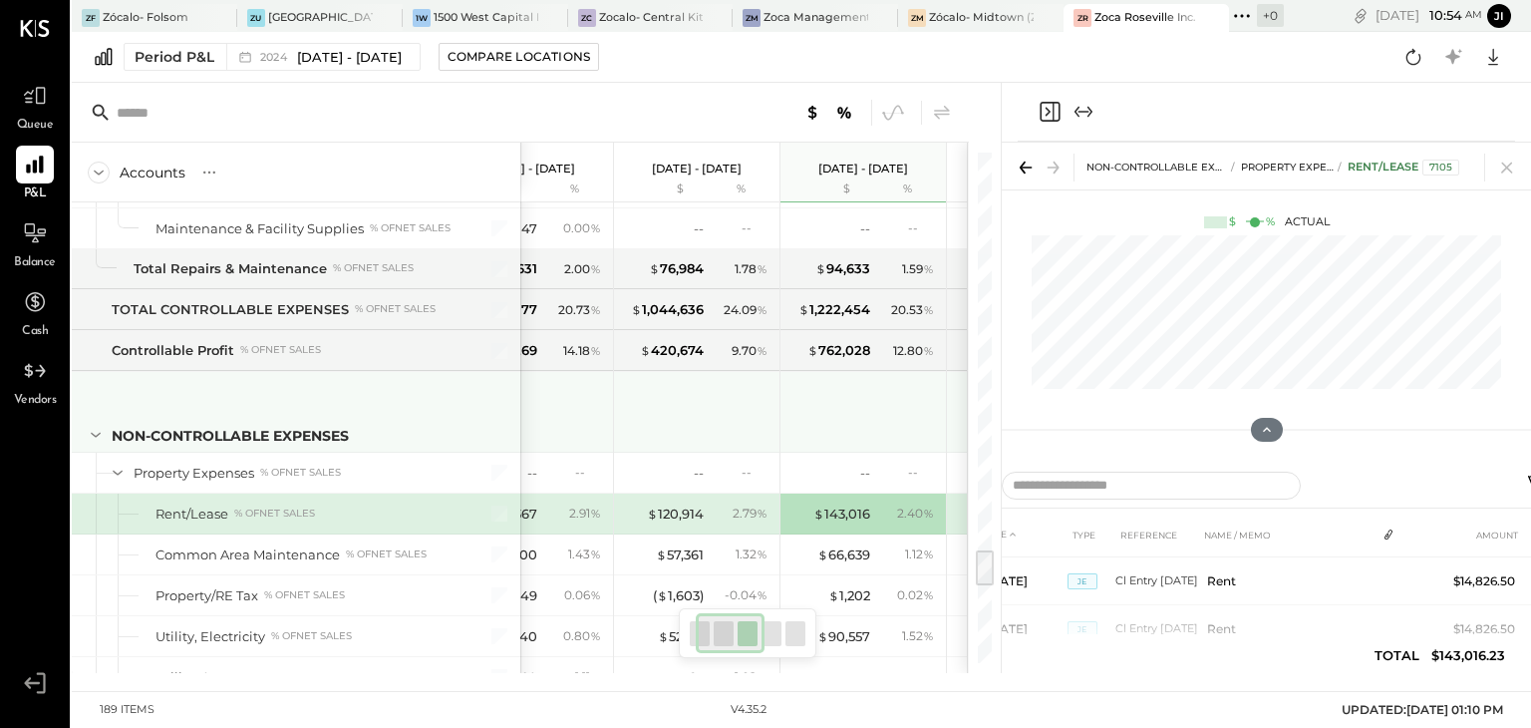
scroll to position [5424, 0]
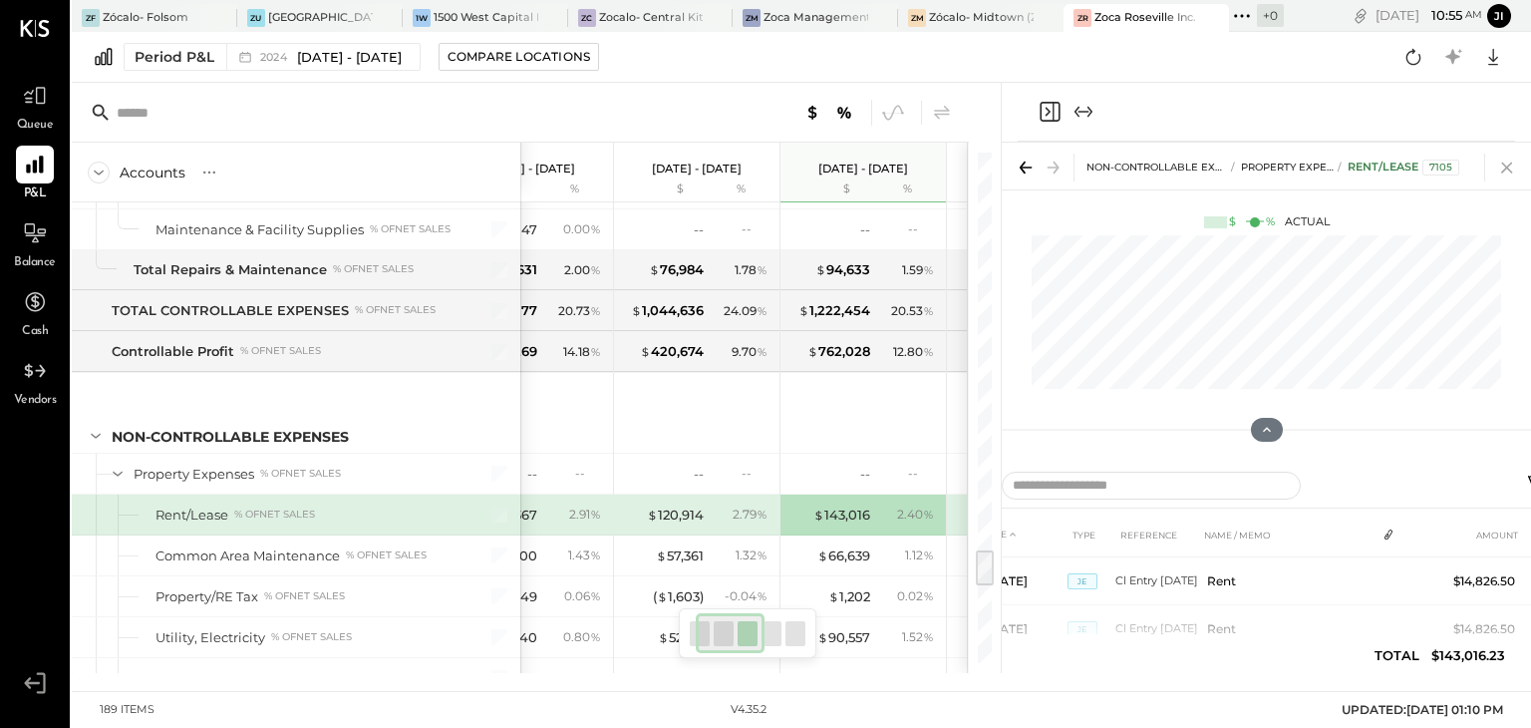
click at [1504, 164] on icon at bounding box center [1506, 167] width 11 height 11
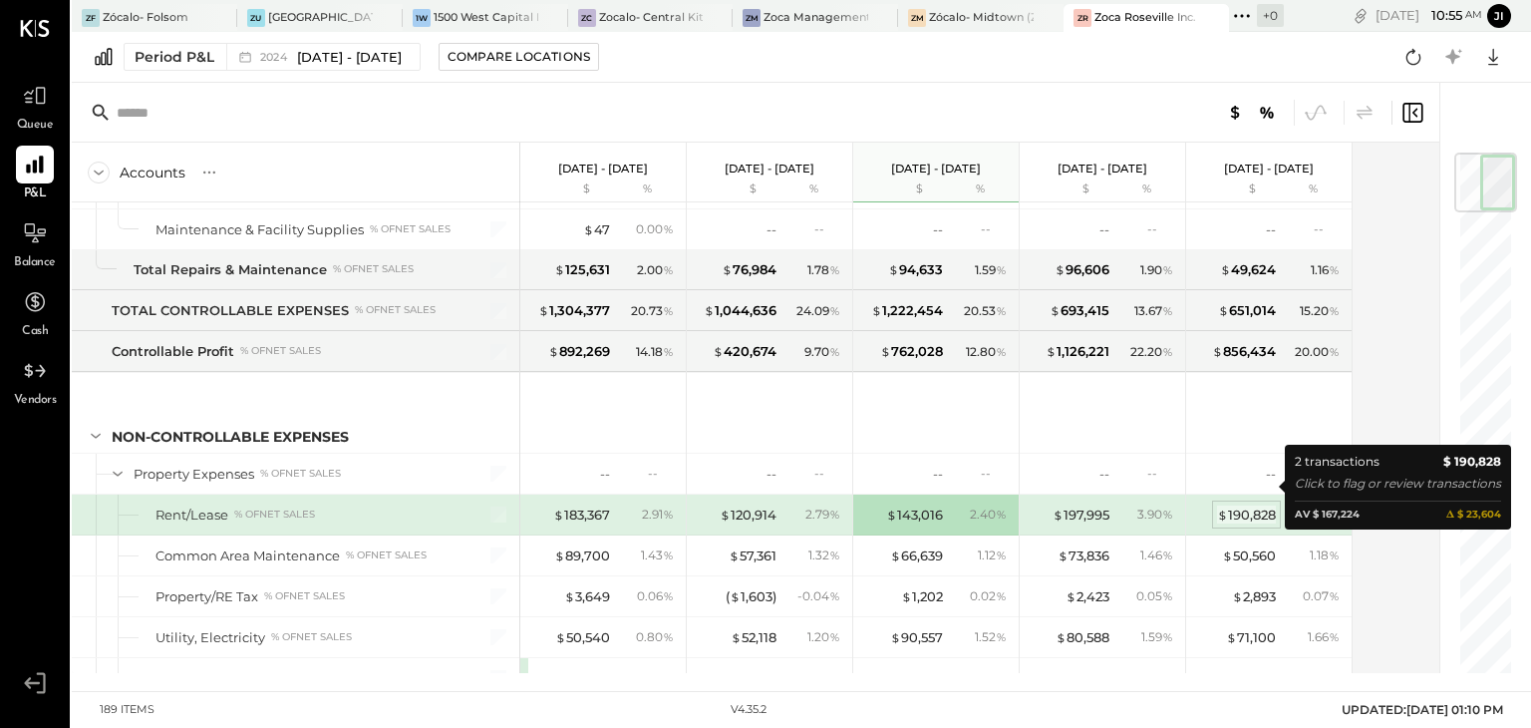
click at [1251, 505] on div "$ 190,828" at bounding box center [1246, 514] width 59 height 19
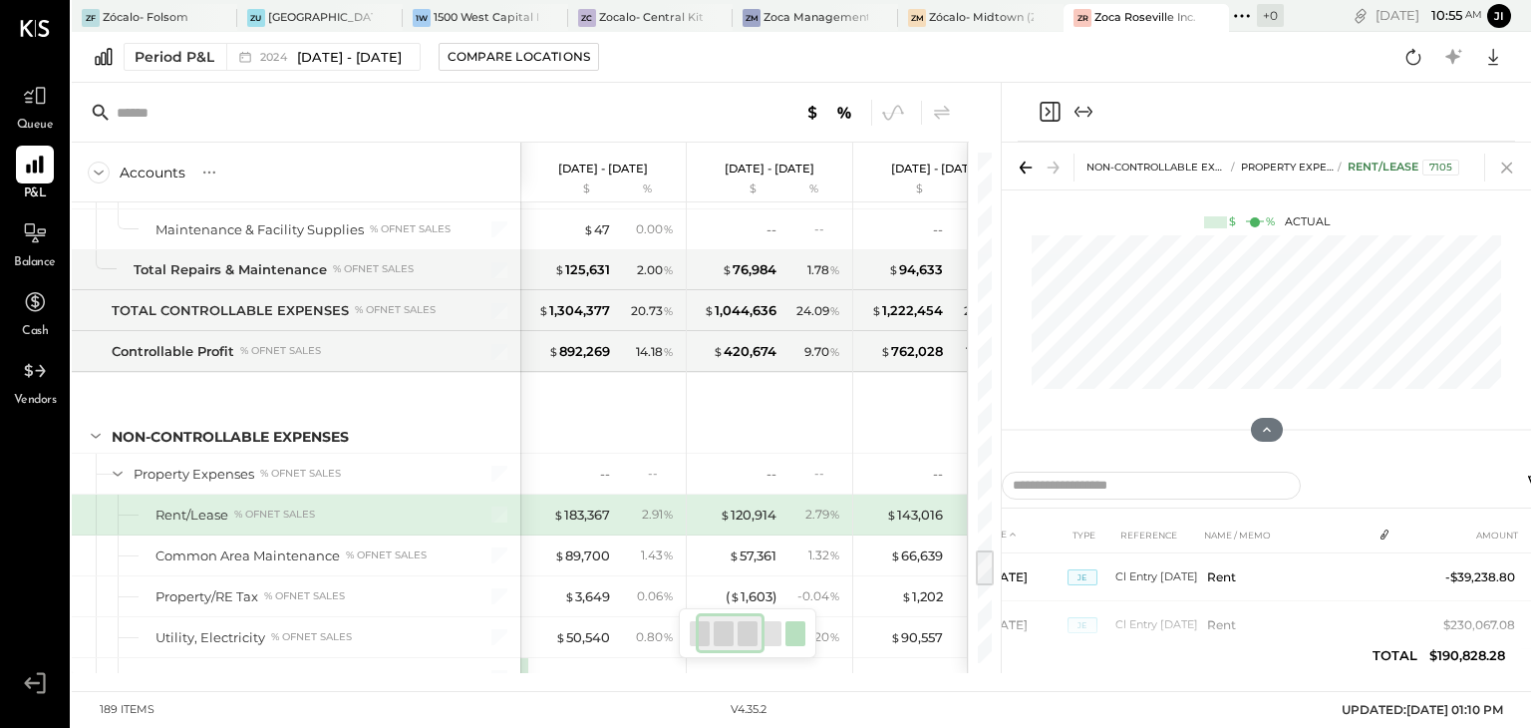
click at [1508, 164] on icon at bounding box center [1506, 167] width 11 height 11
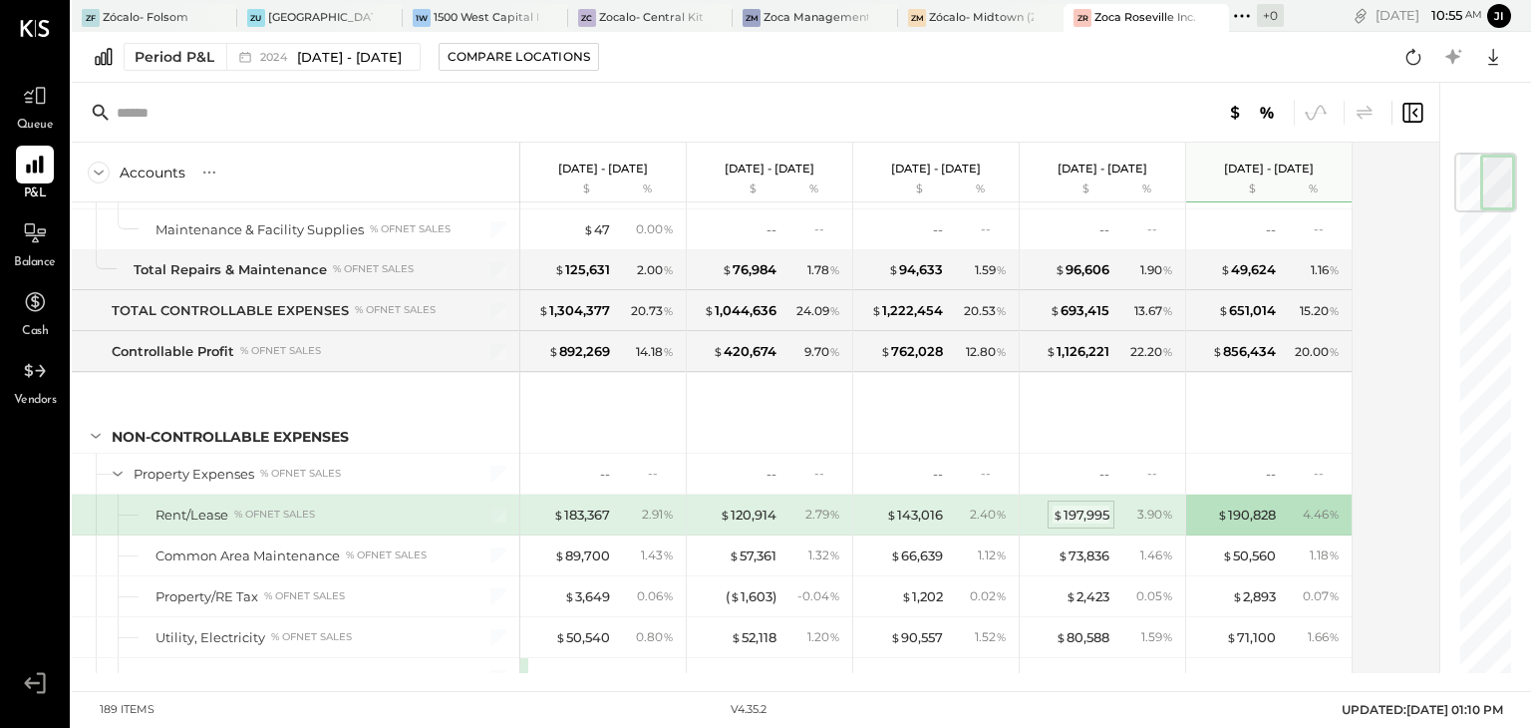
click at [1089, 505] on div "$ 197,995" at bounding box center [1081, 514] width 57 height 19
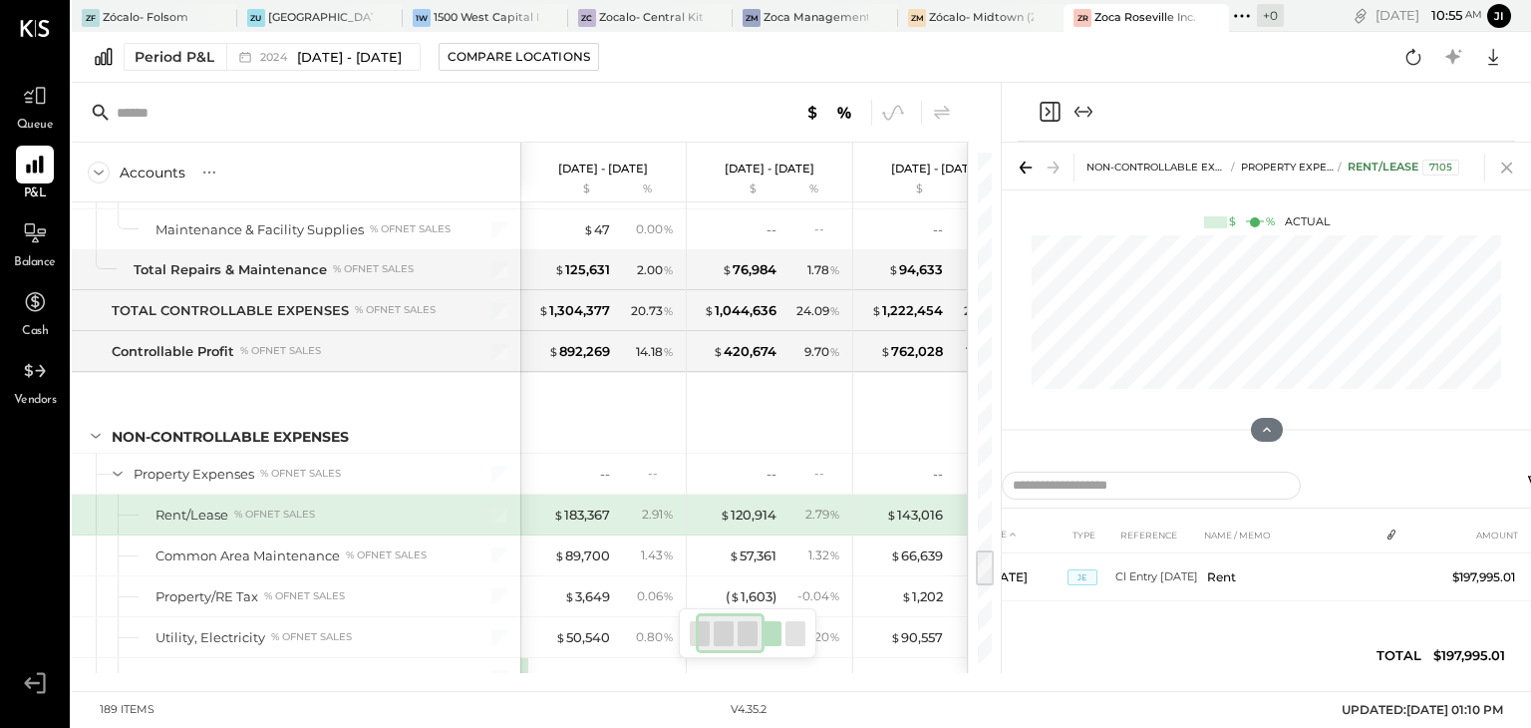
click at [1509, 170] on icon at bounding box center [1506, 167] width 11 height 11
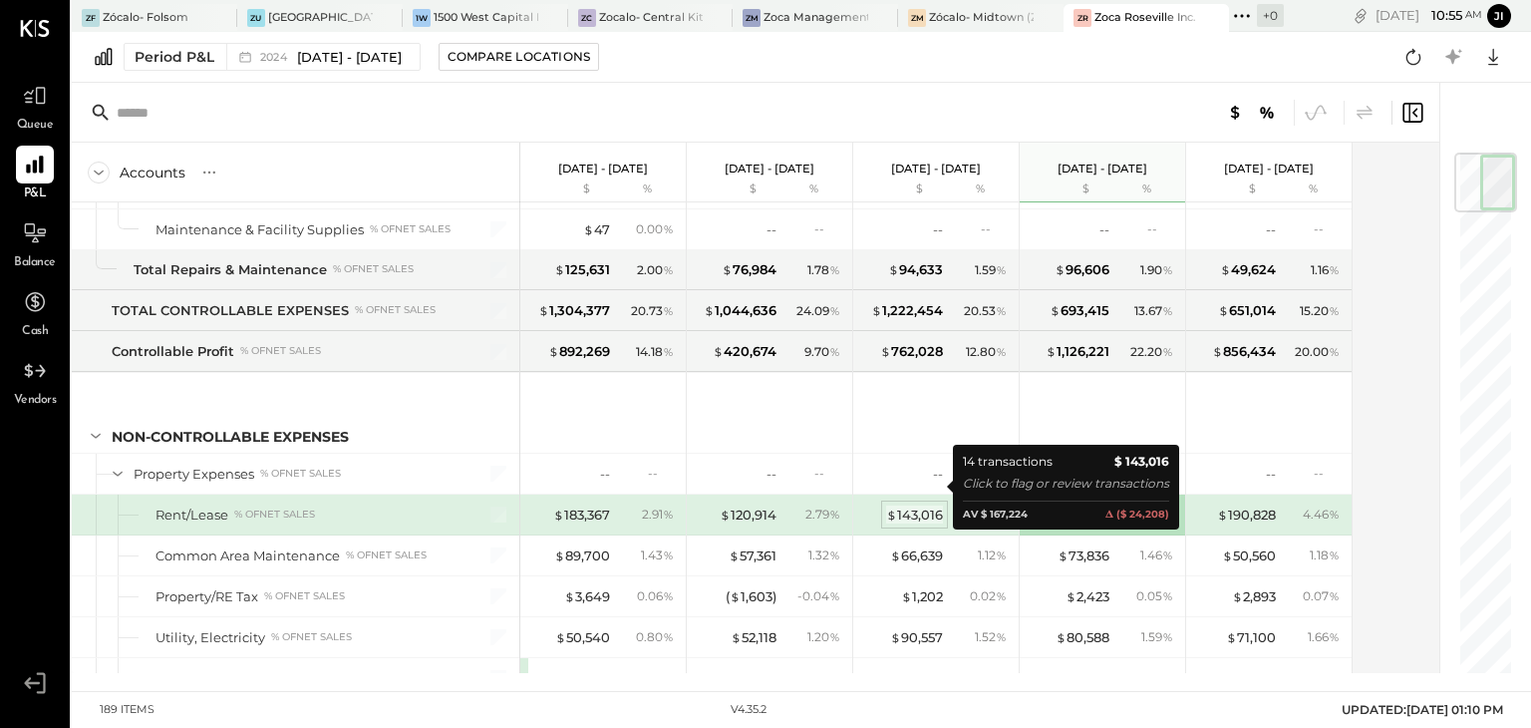
click at [913, 505] on div "$ 143,016" at bounding box center [914, 514] width 57 height 19
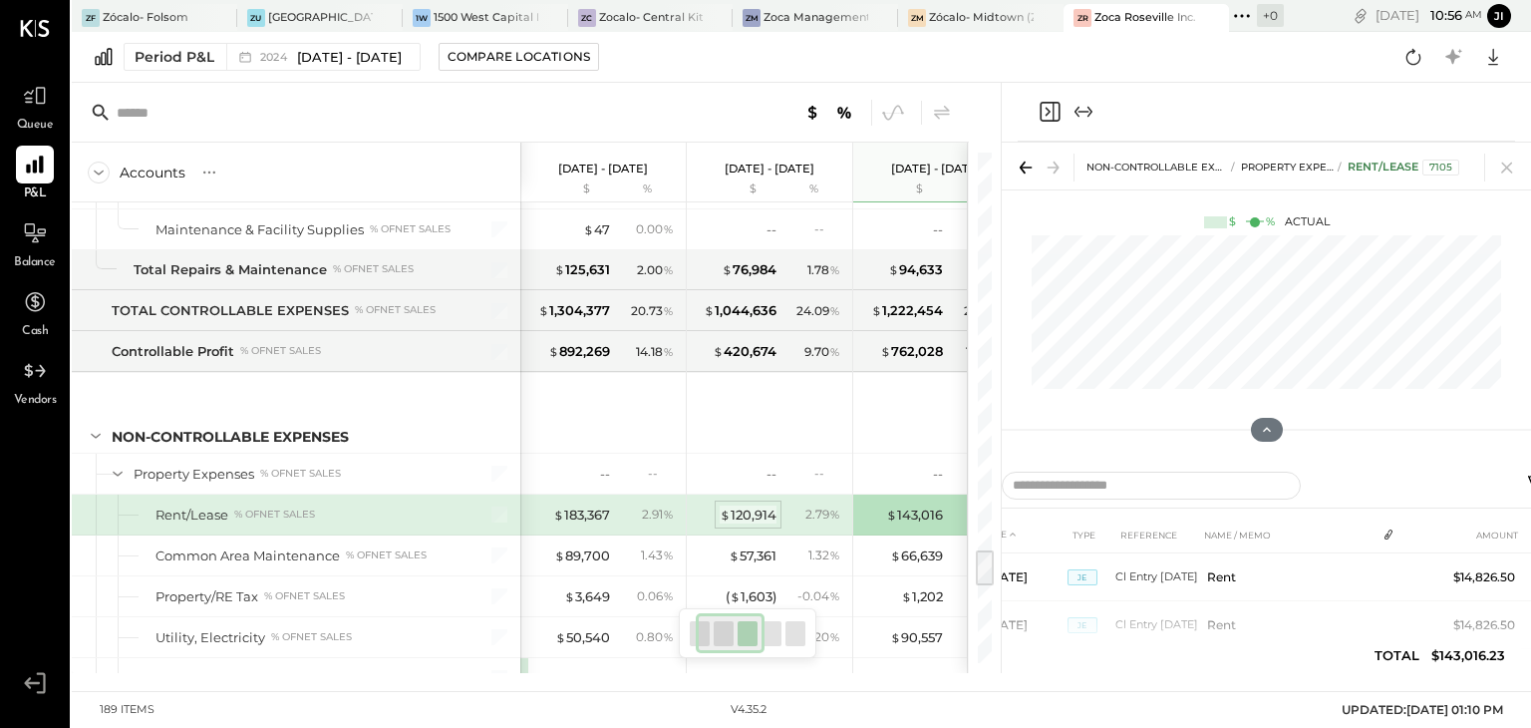
click at [754, 505] on div "$ 120,914" at bounding box center [748, 514] width 57 height 19
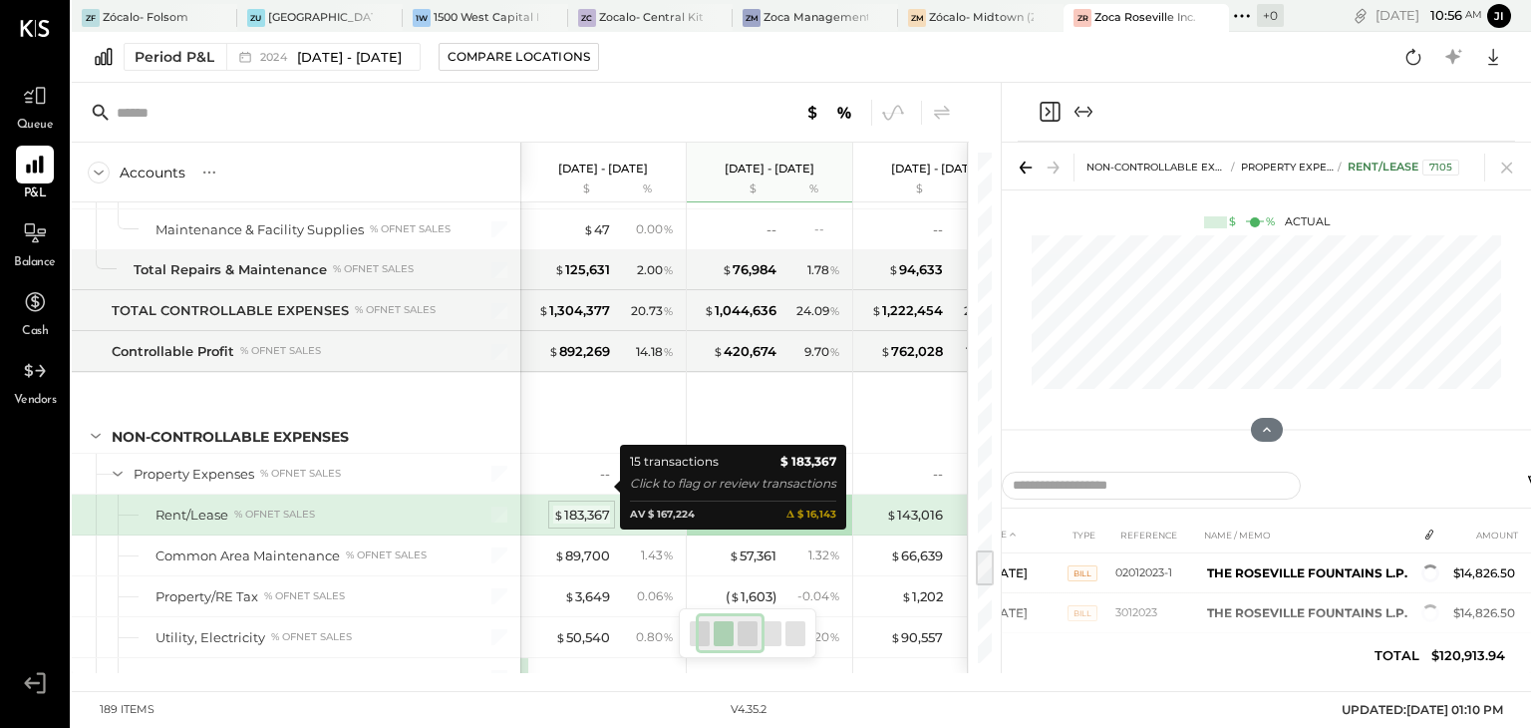
click at [583, 505] on div "$ 183,367" at bounding box center [581, 514] width 57 height 19
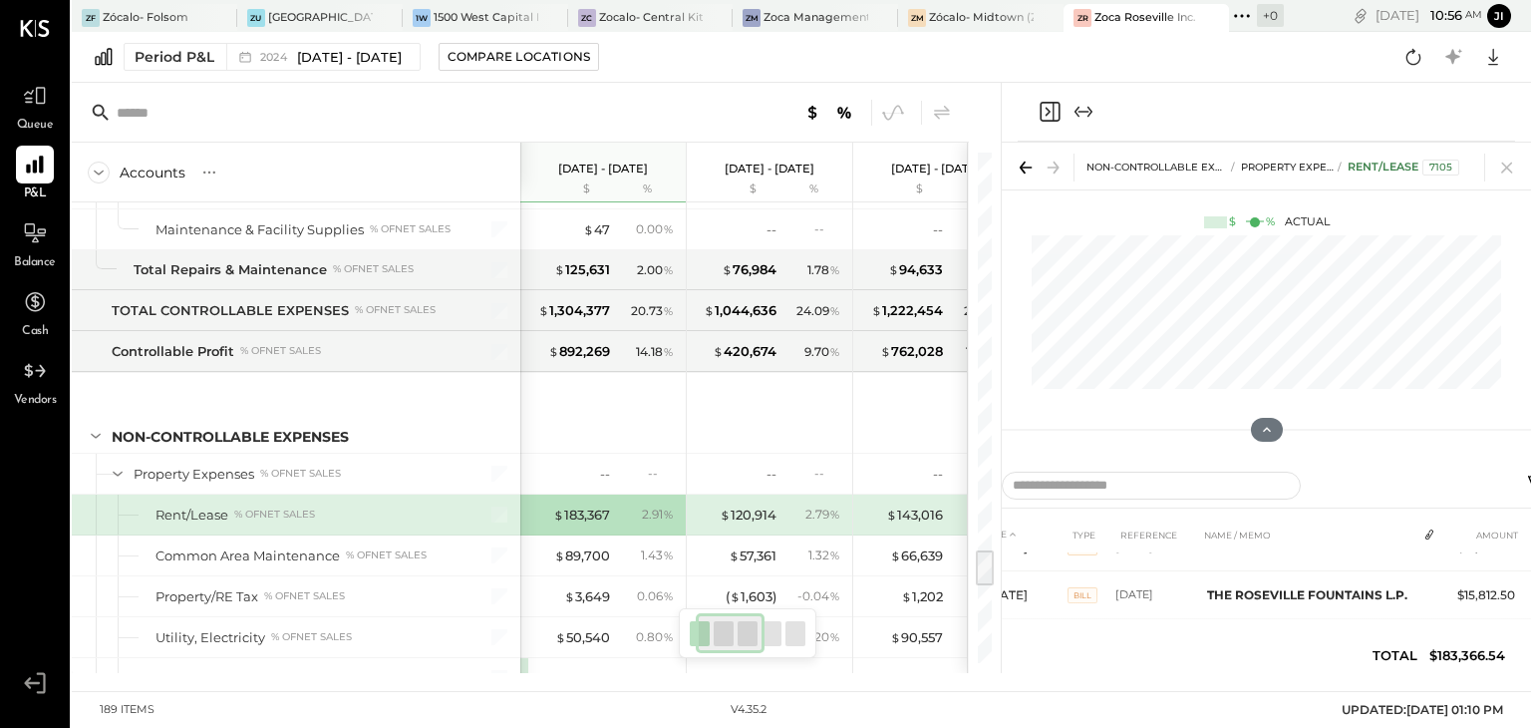
scroll to position [409, 0]
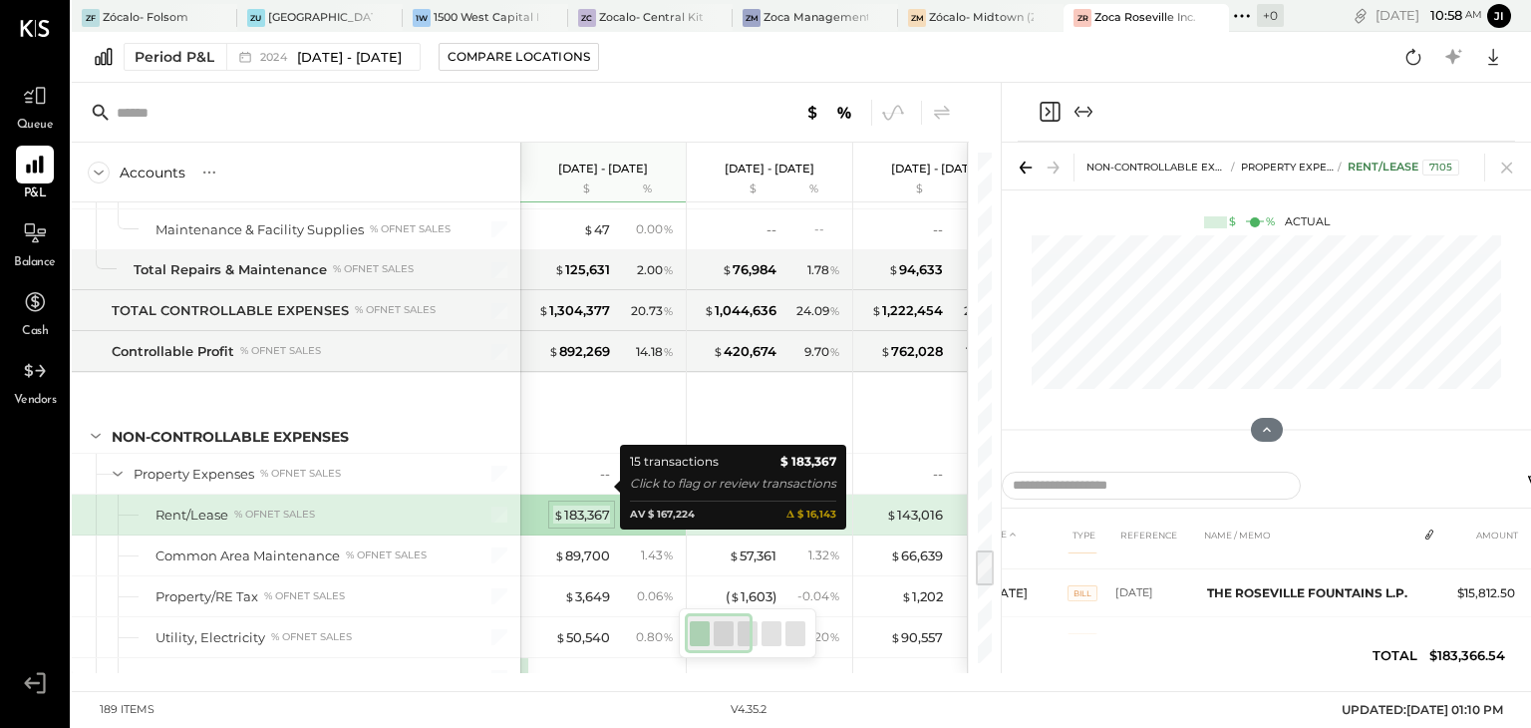
click at [579, 505] on div "$ 183,367" at bounding box center [581, 514] width 57 height 19
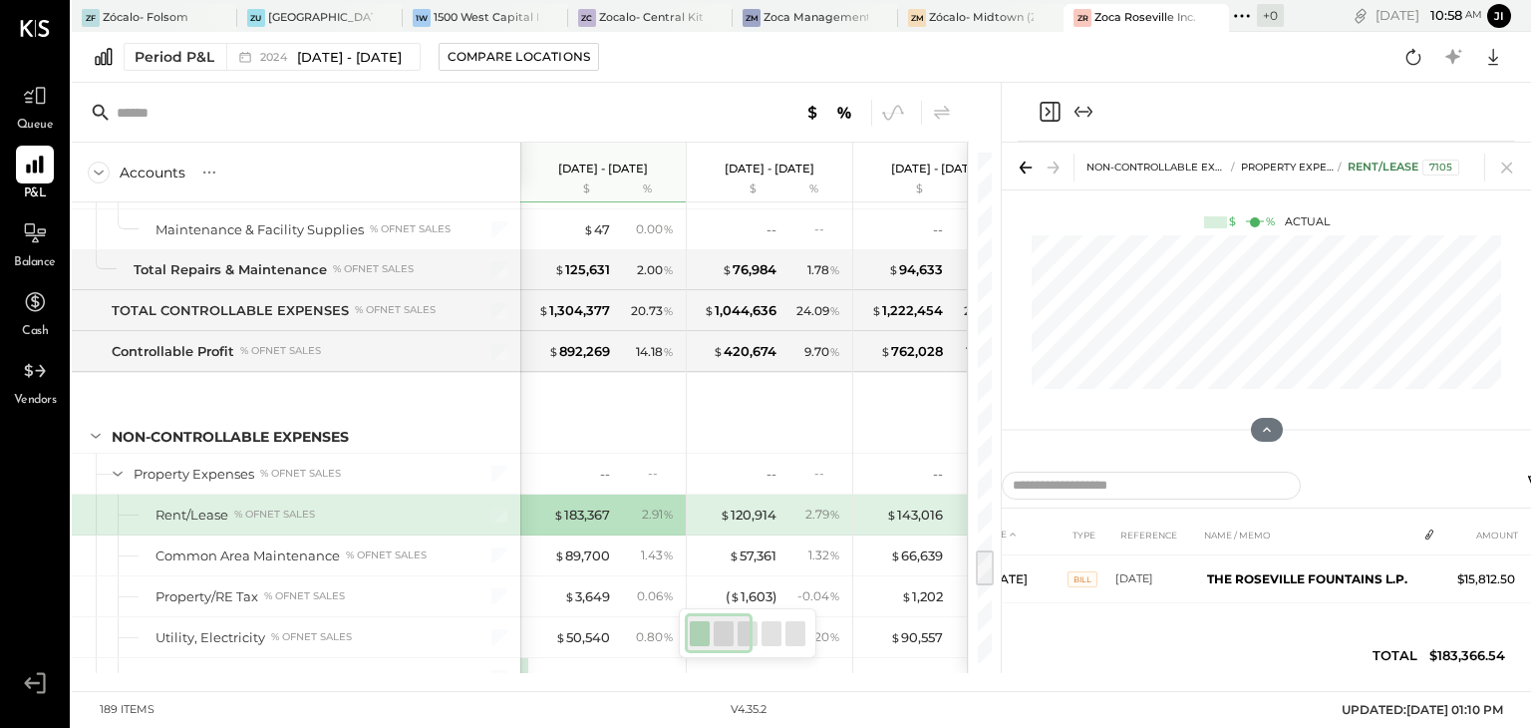
scroll to position [678, 0]
